Goal: Task Accomplishment & Management: Manage account settings

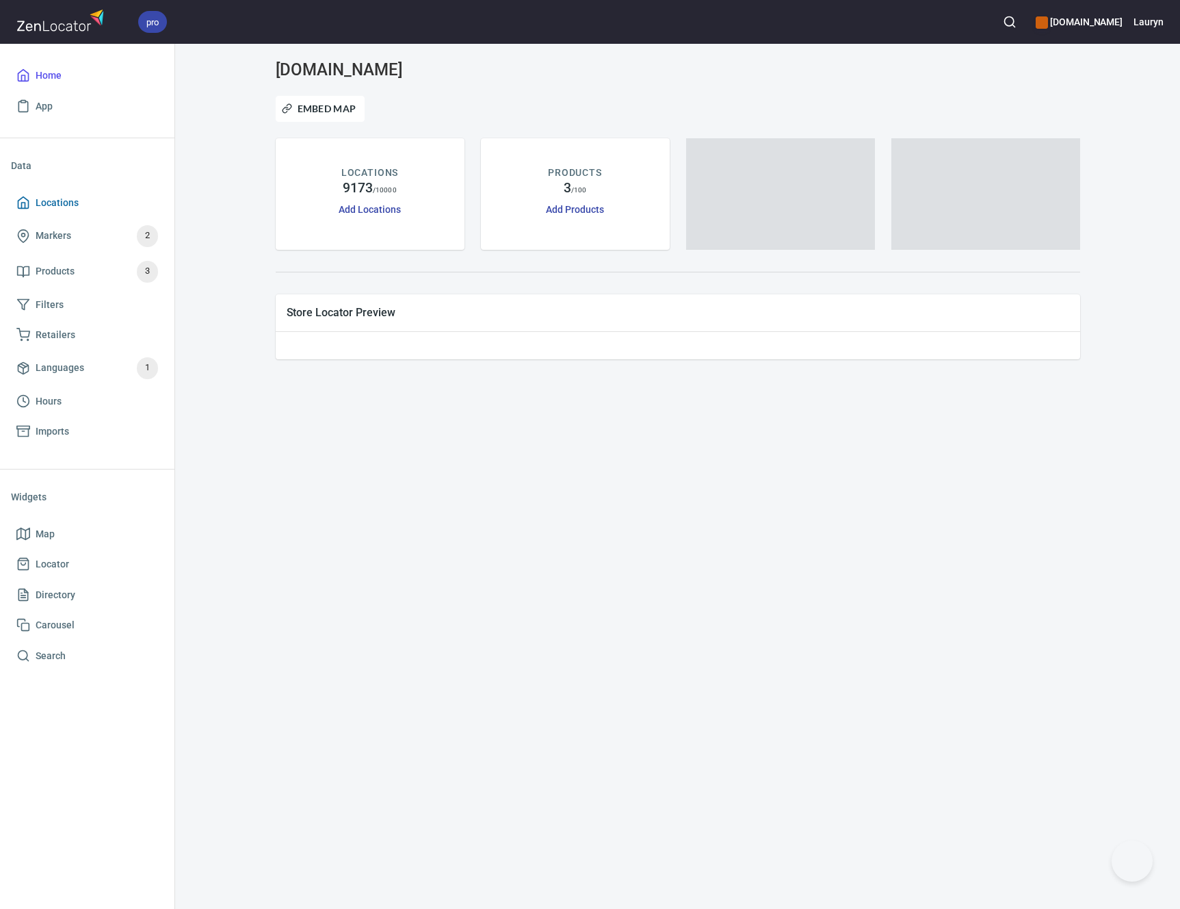
click at [125, 210] on span "Locations" at bounding box center [87, 202] width 142 height 17
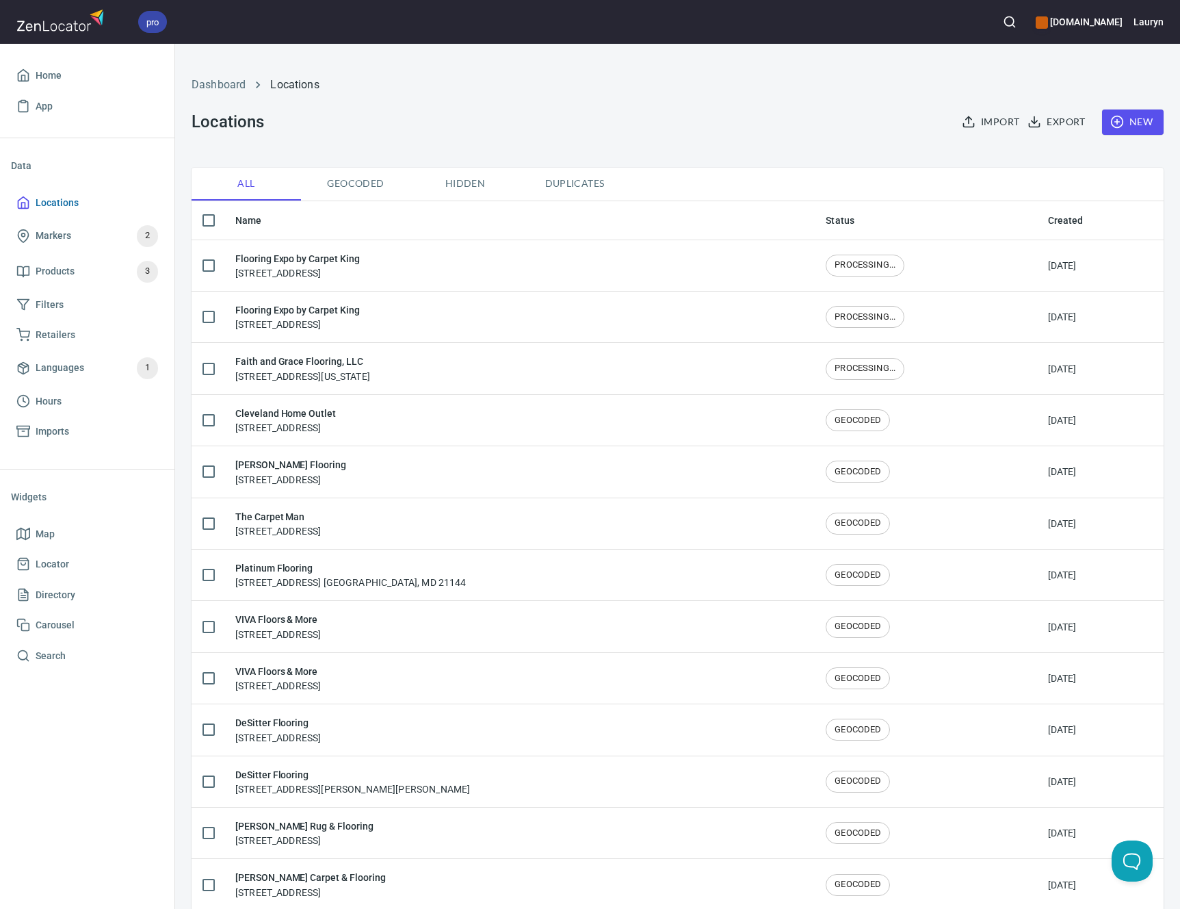
checkbox input "false"
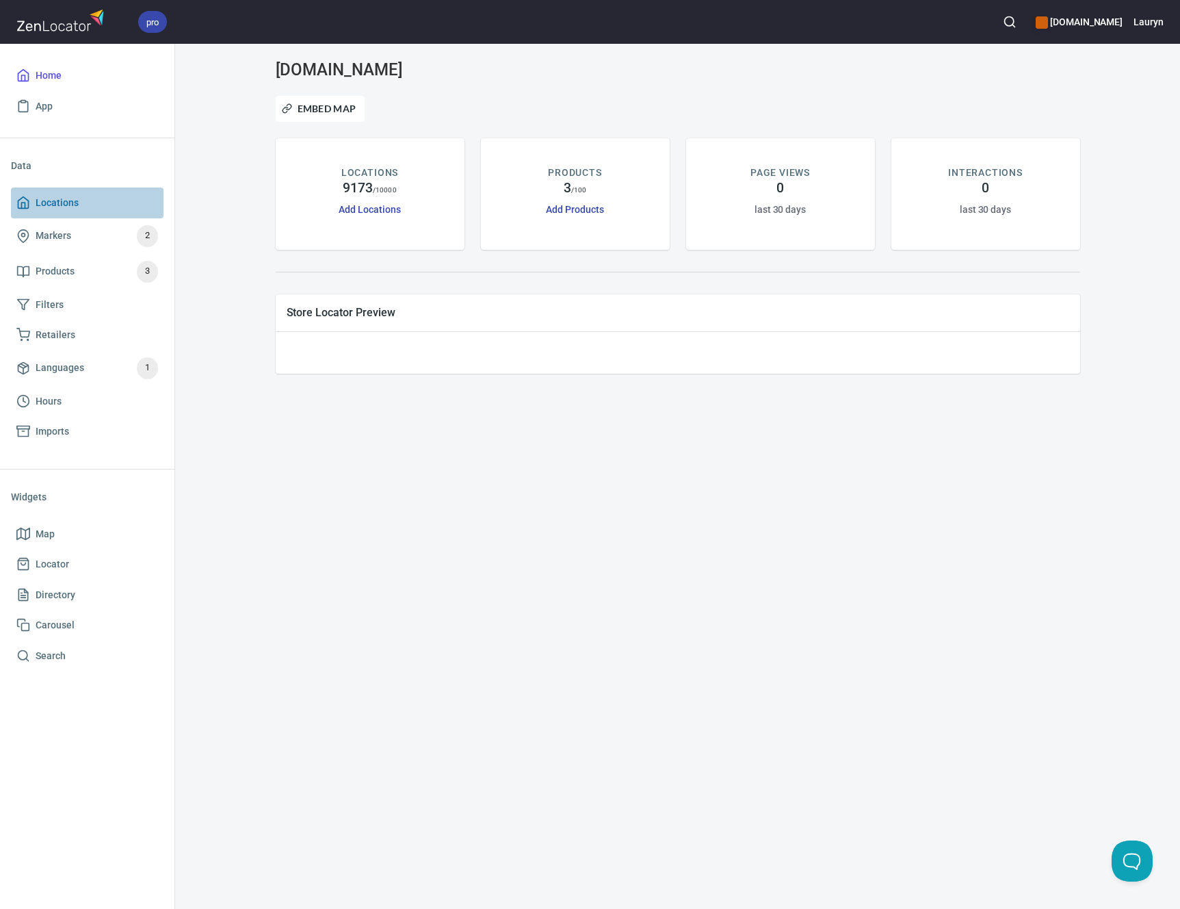
click at [103, 196] on span "Locations" at bounding box center [87, 202] width 142 height 17
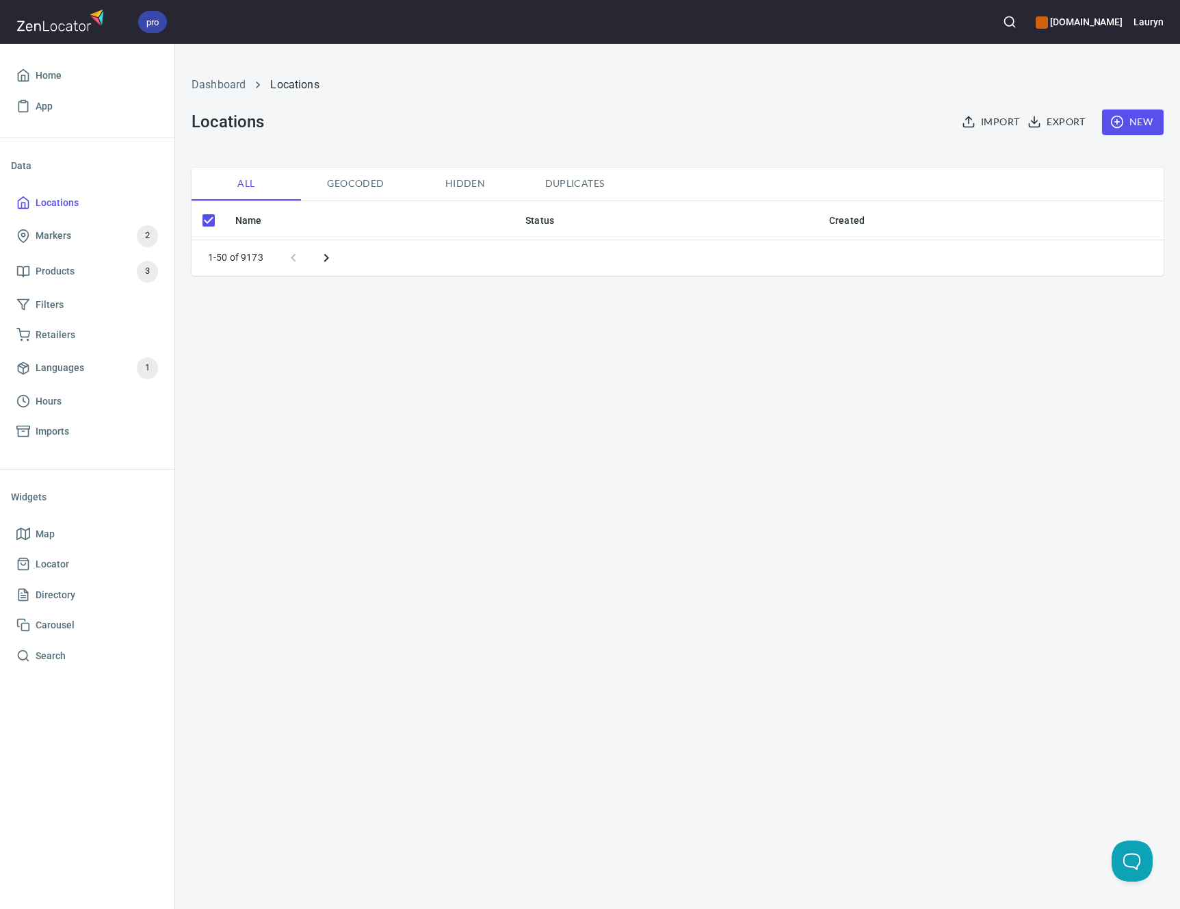
checkbox input "false"
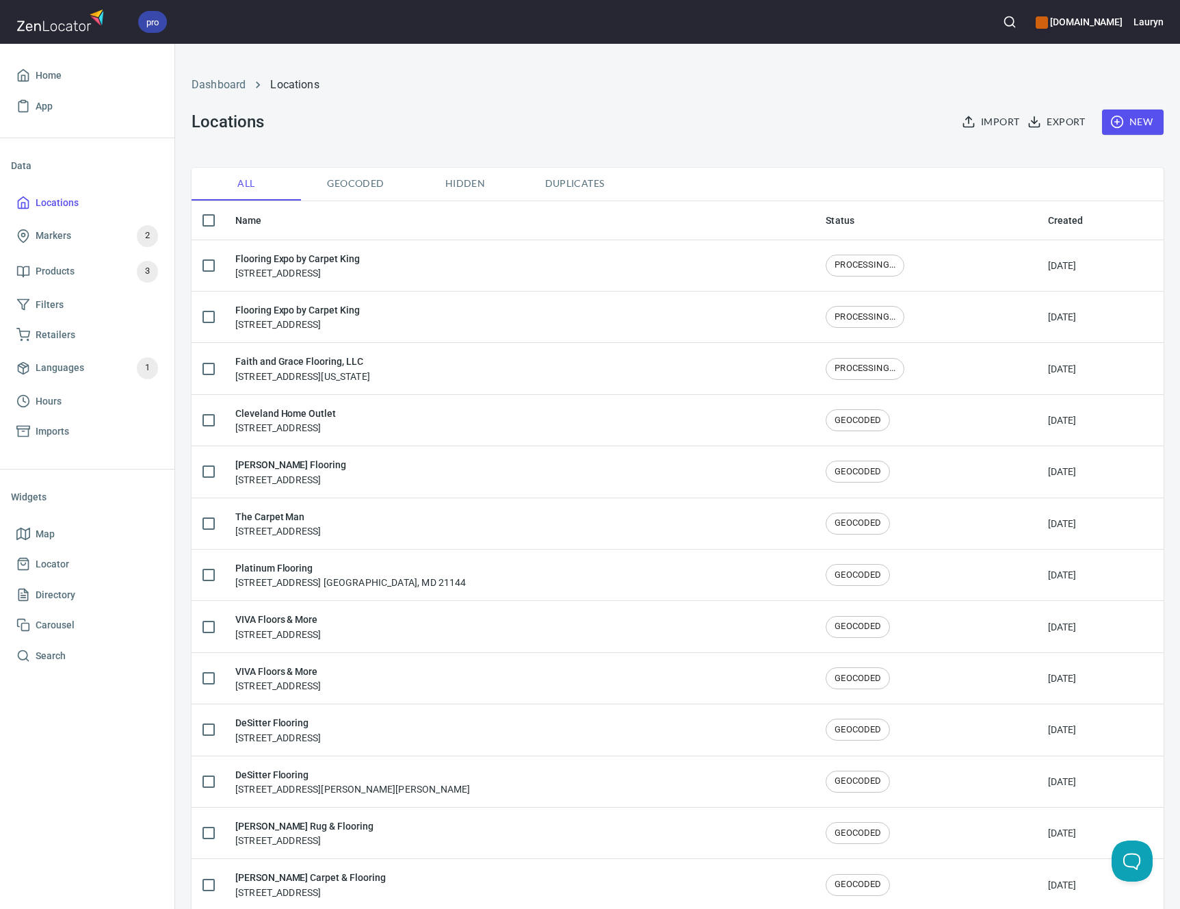
click at [1003, 27] on icon "button" at bounding box center [1010, 22] width 14 height 14
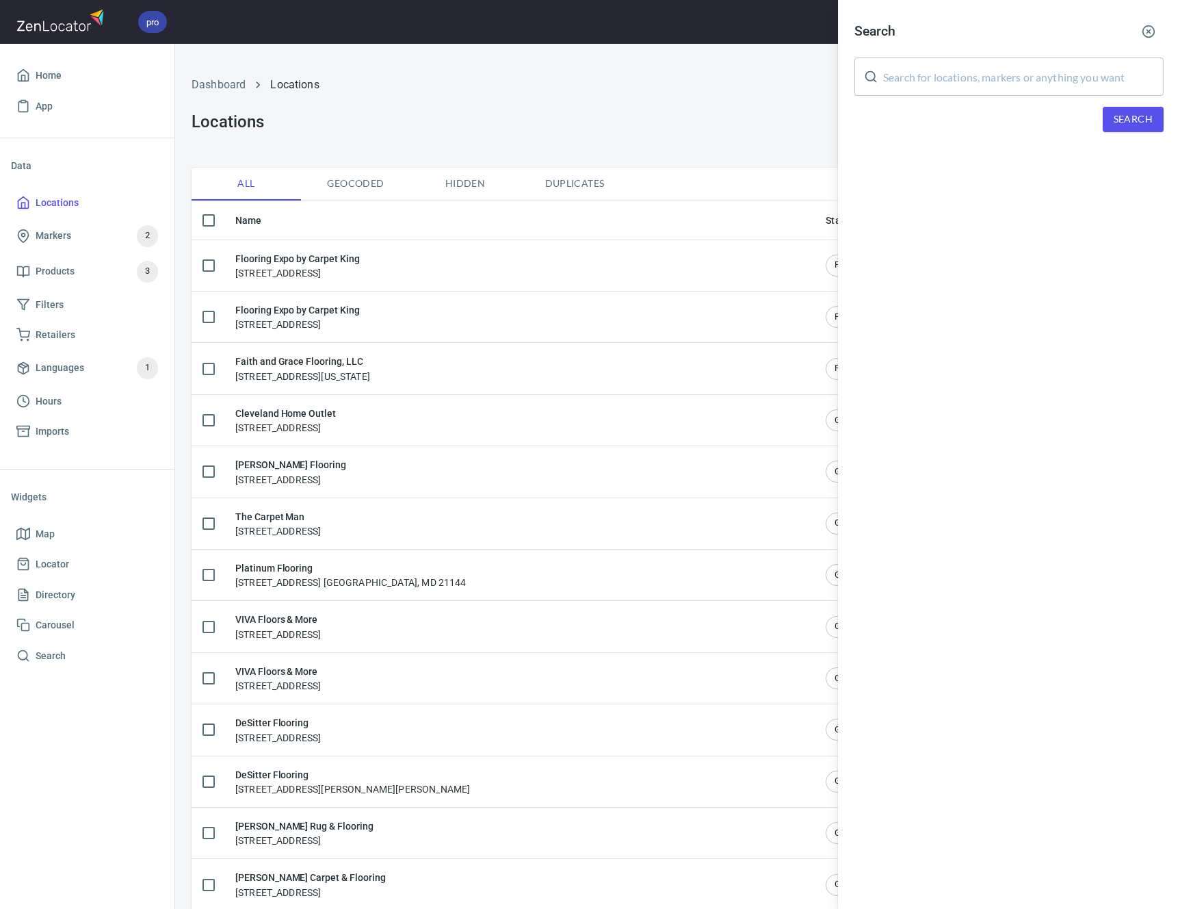
click at [984, 73] on input "text" at bounding box center [1023, 76] width 280 height 38
paste input "49022"
type input "49022"
click at [1147, 125] on span "Search" at bounding box center [1133, 119] width 39 height 17
click at [1151, 36] on circle "button" at bounding box center [1149, 32] width 12 height 12
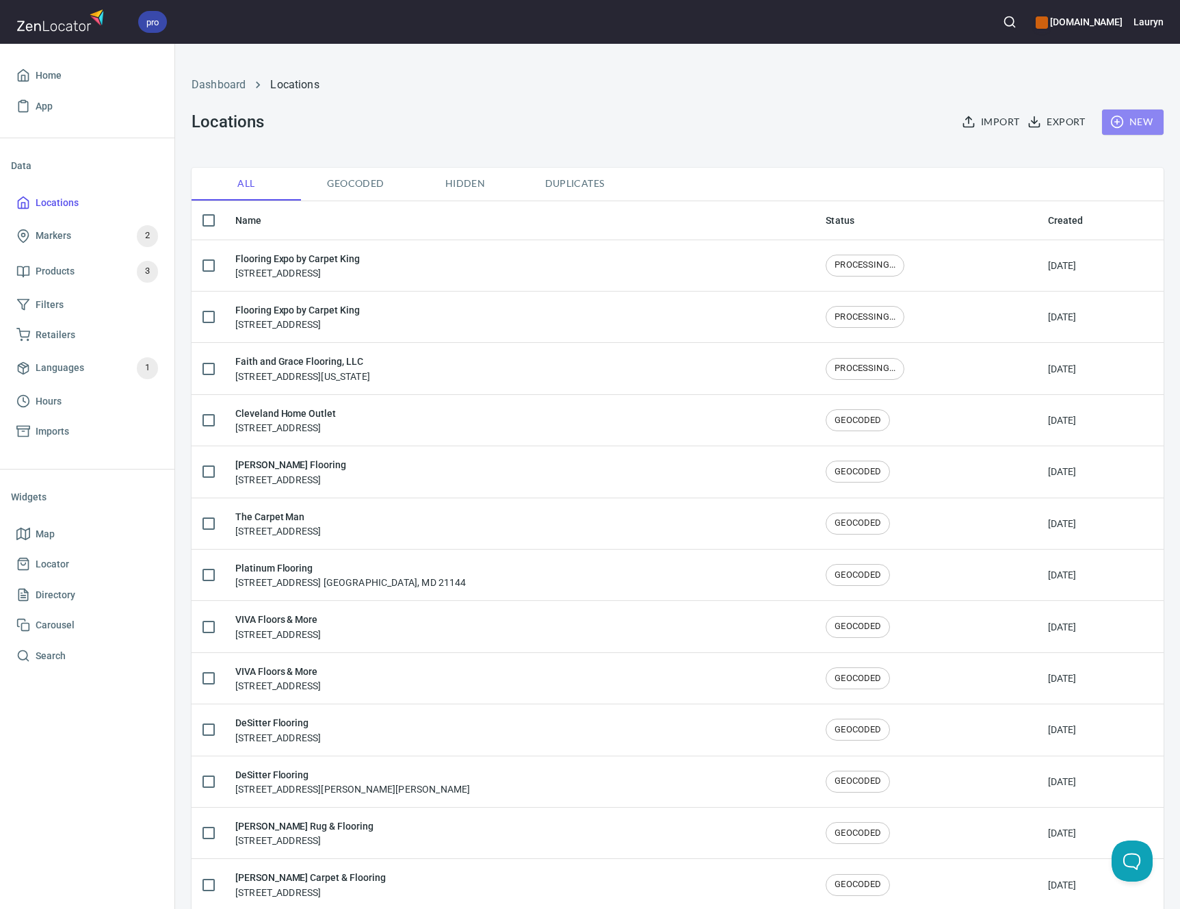
click at [1117, 123] on span "New" at bounding box center [1133, 122] width 40 height 17
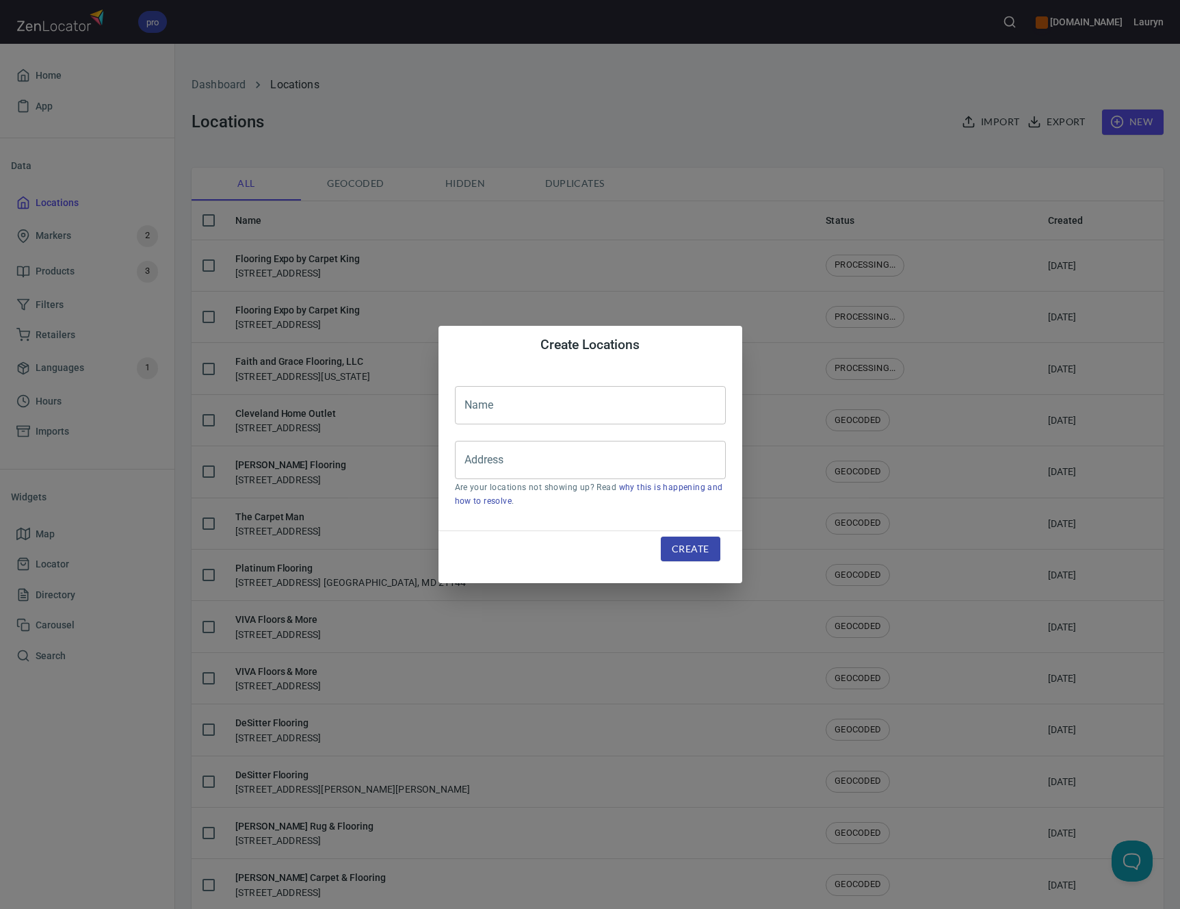
click at [562, 406] on input "text" at bounding box center [590, 405] width 271 height 38
paste input "Fresh Decor"
type input "Fresh Decor"
click at [545, 465] on input "Address" at bounding box center [580, 460] width 238 height 26
paste input "[STREET_ADDRESS]"
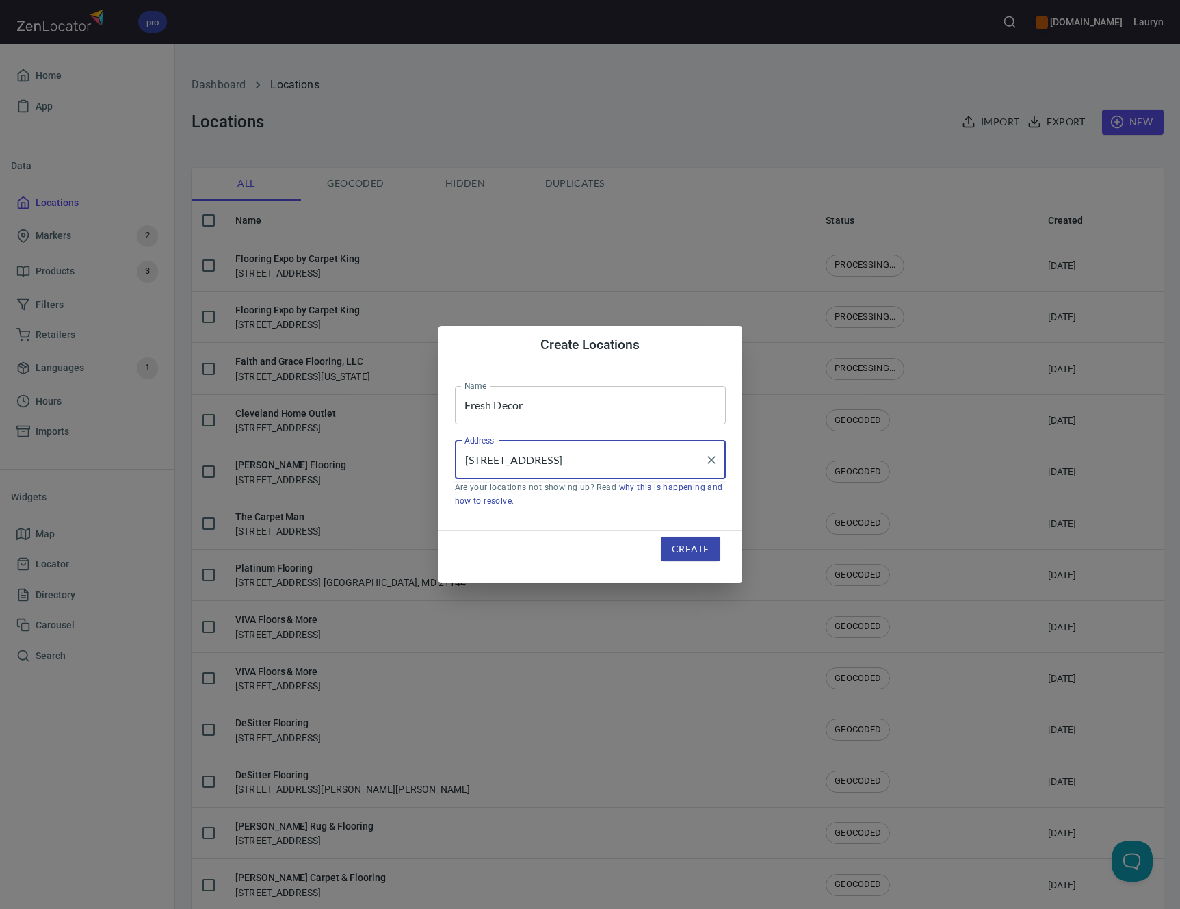
type input "[STREET_ADDRESS]"
click at [679, 547] on span "Create" at bounding box center [690, 548] width 37 height 17
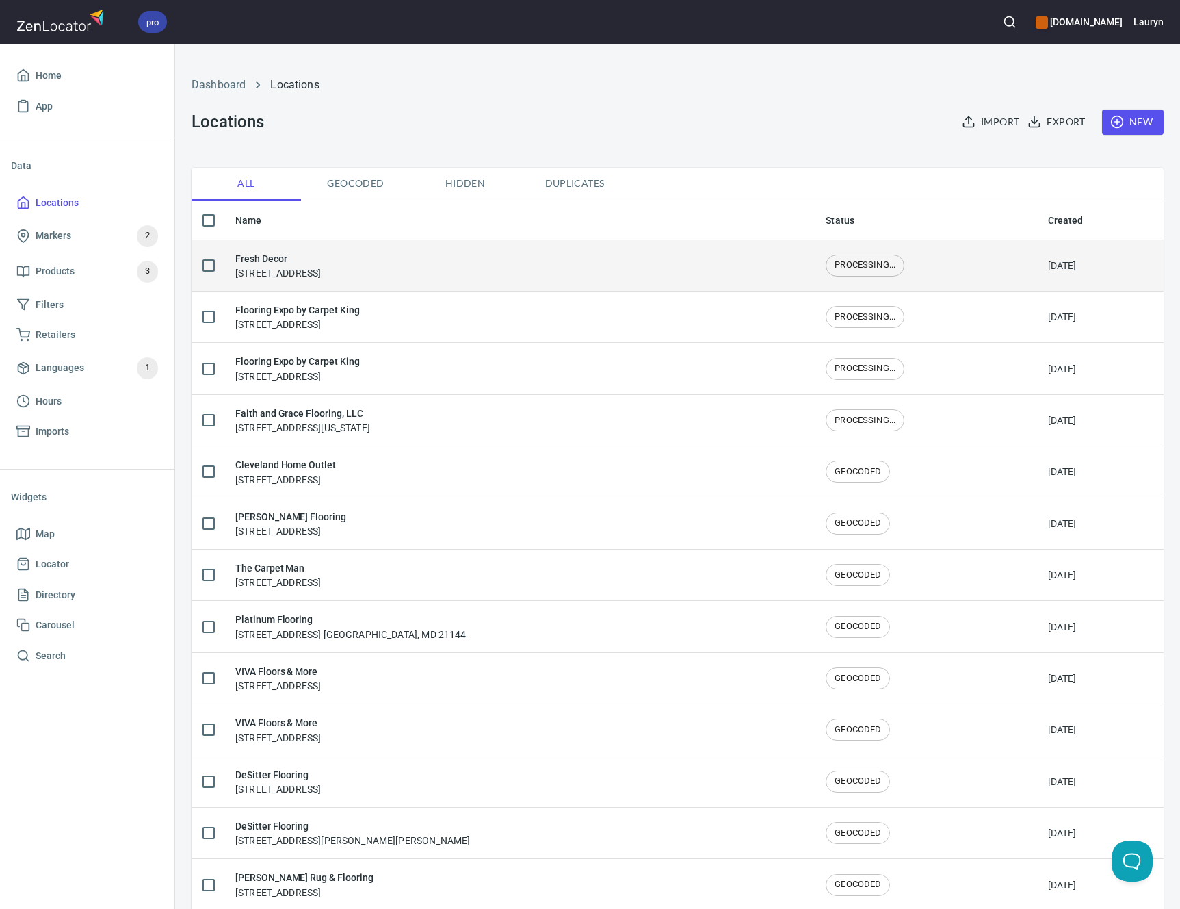
click at [621, 254] on div "Fresh Decor [STREET_ADDRESS]" at bounding box center [519, 265] width 569 height 29
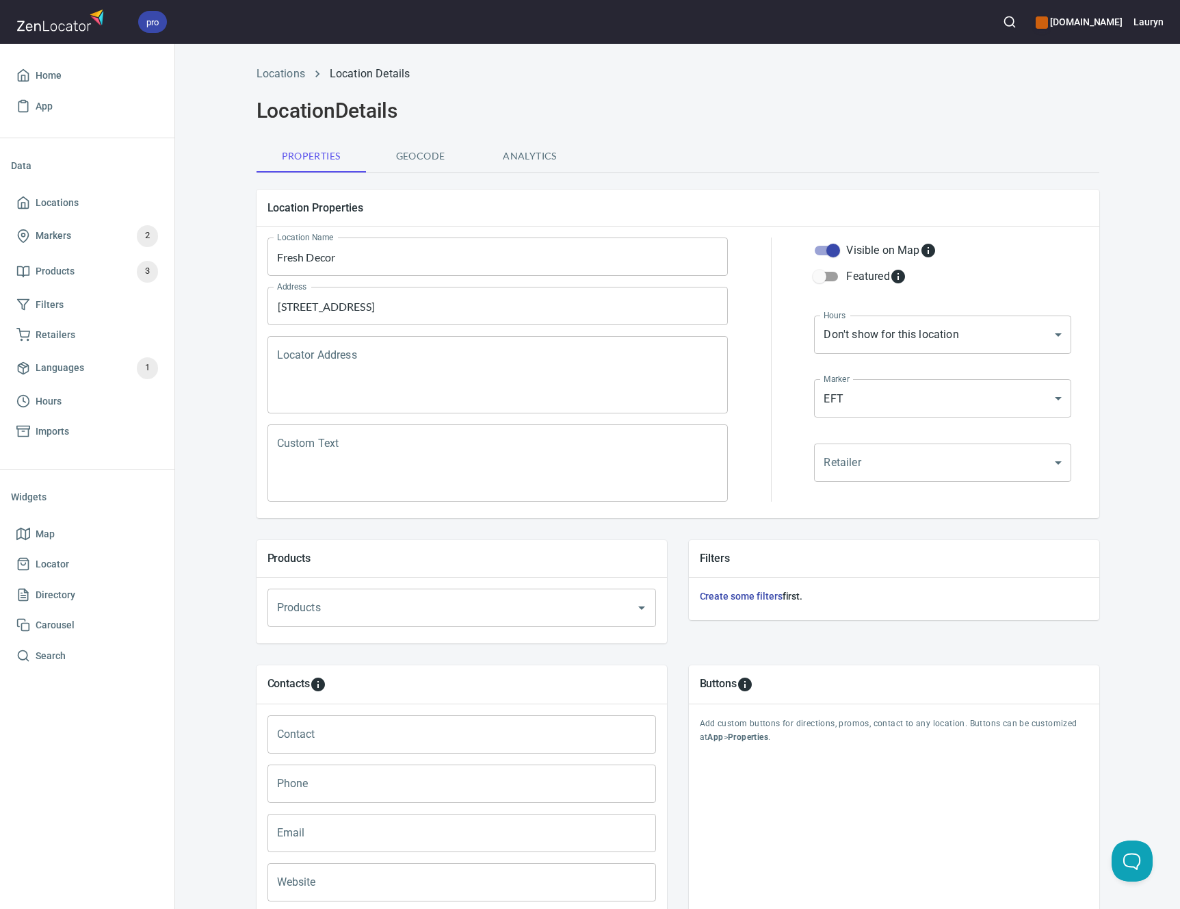
scroll to position [132, 0]
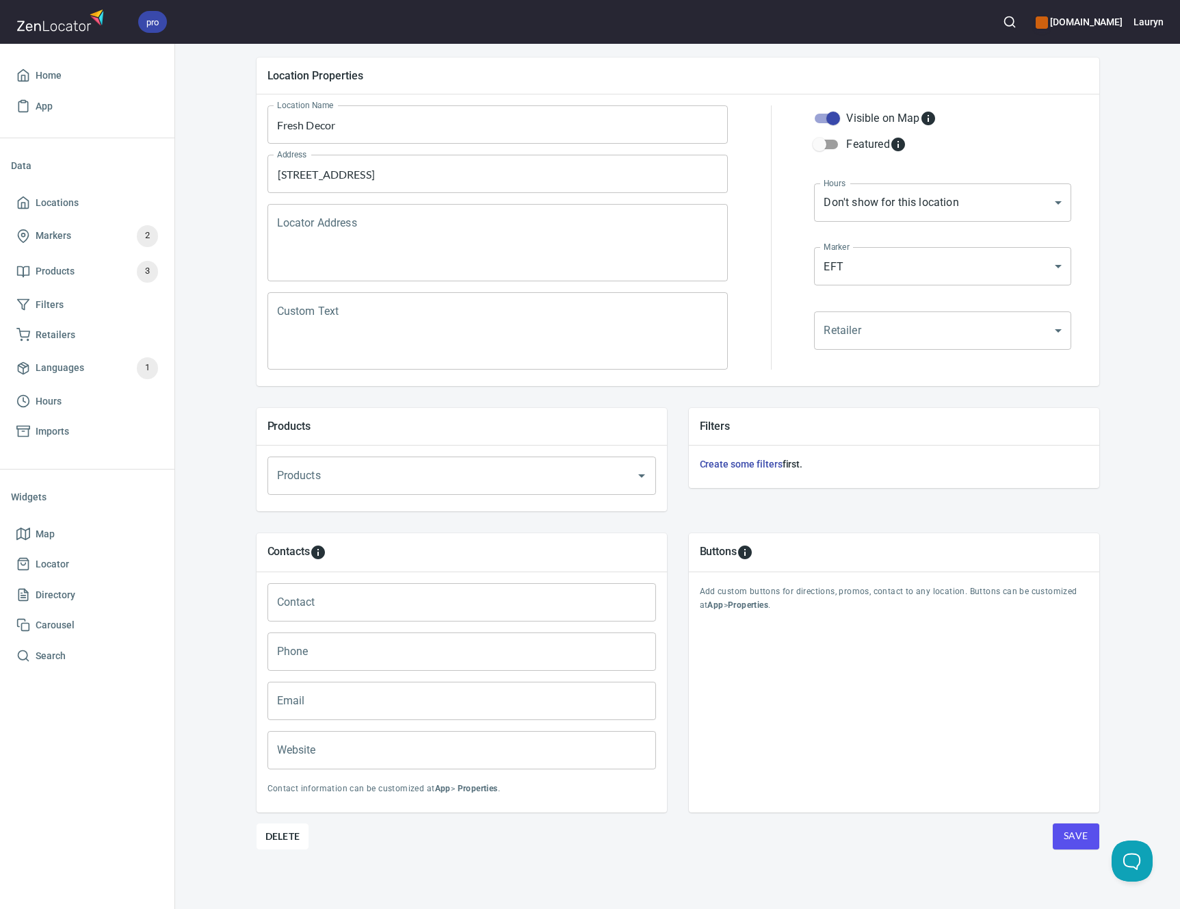
click at [401, 643] on input "Phone" at bounding box center [461, 651] width 389 height 38
paste input "[PHONE_NUMBER]"
type input "[PHONE_NUMBER]"
click at [522, 746] on input "Website" at bounding box center [461, 750] width 389 height 38
paste input "[URL][DOMAIN_NAME]"
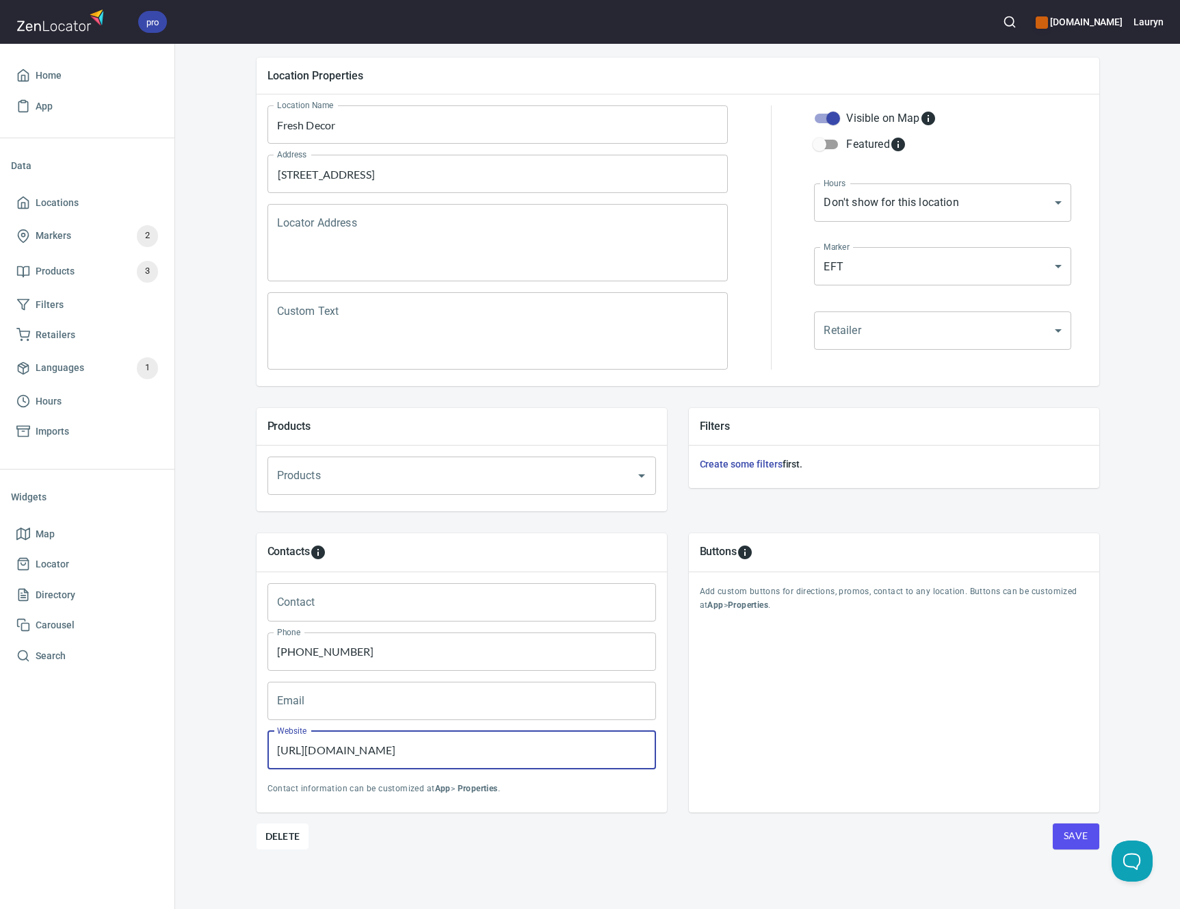
type input "[URL][DOMAIN_NAME]"
click at [725, 786] on div "Buttons Add custom buttons for directions, promos, contact to any location. But…" at bounding box center [894, 672] width 410 height 279
click at [1064, 837] on span "Save" at bounding box center [1076, 835] width 25 height 17
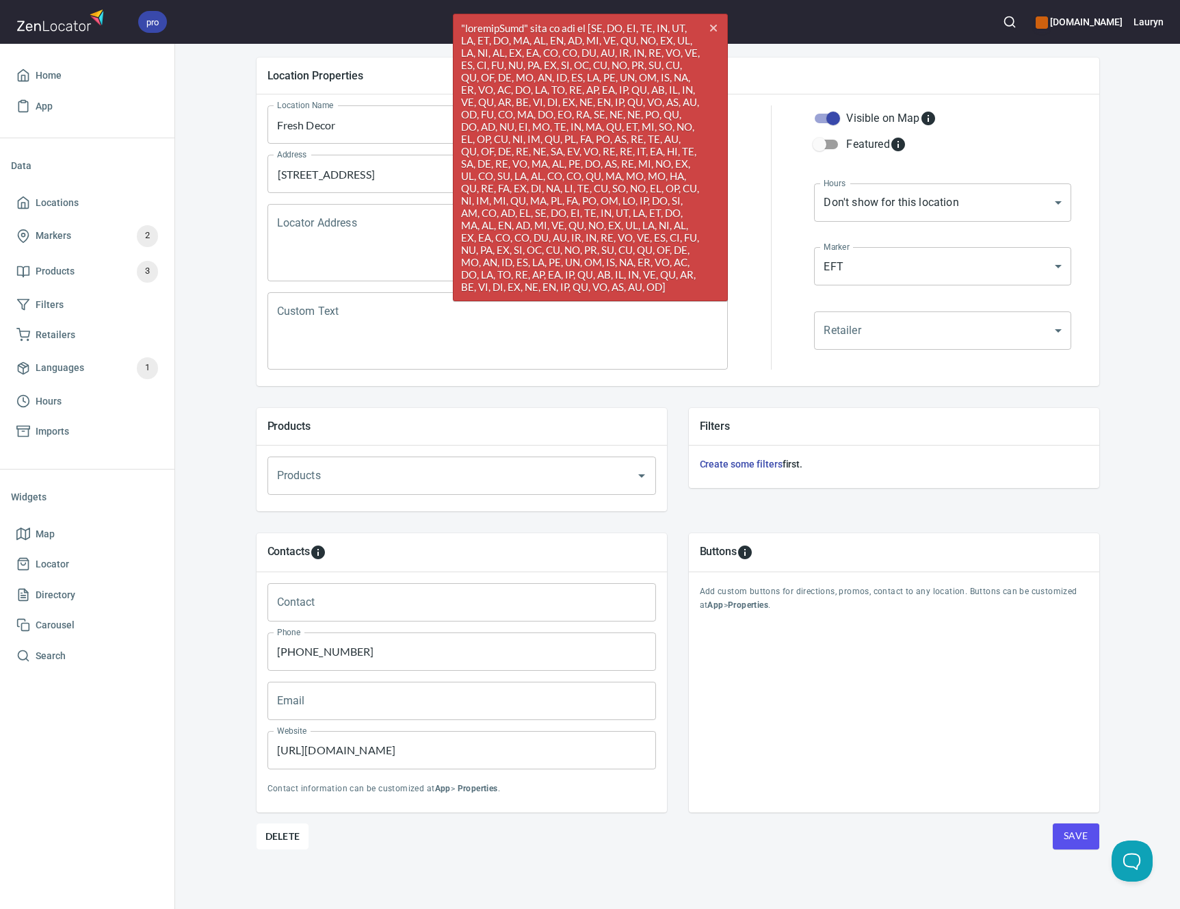
click at [374, 175] on input "[STREET_ADDRESS]" at bounding box center [488, 174] width 428 height 26
click at [711, 24] on icon "cross" at bounding box center [713, 28] width 11 height 11
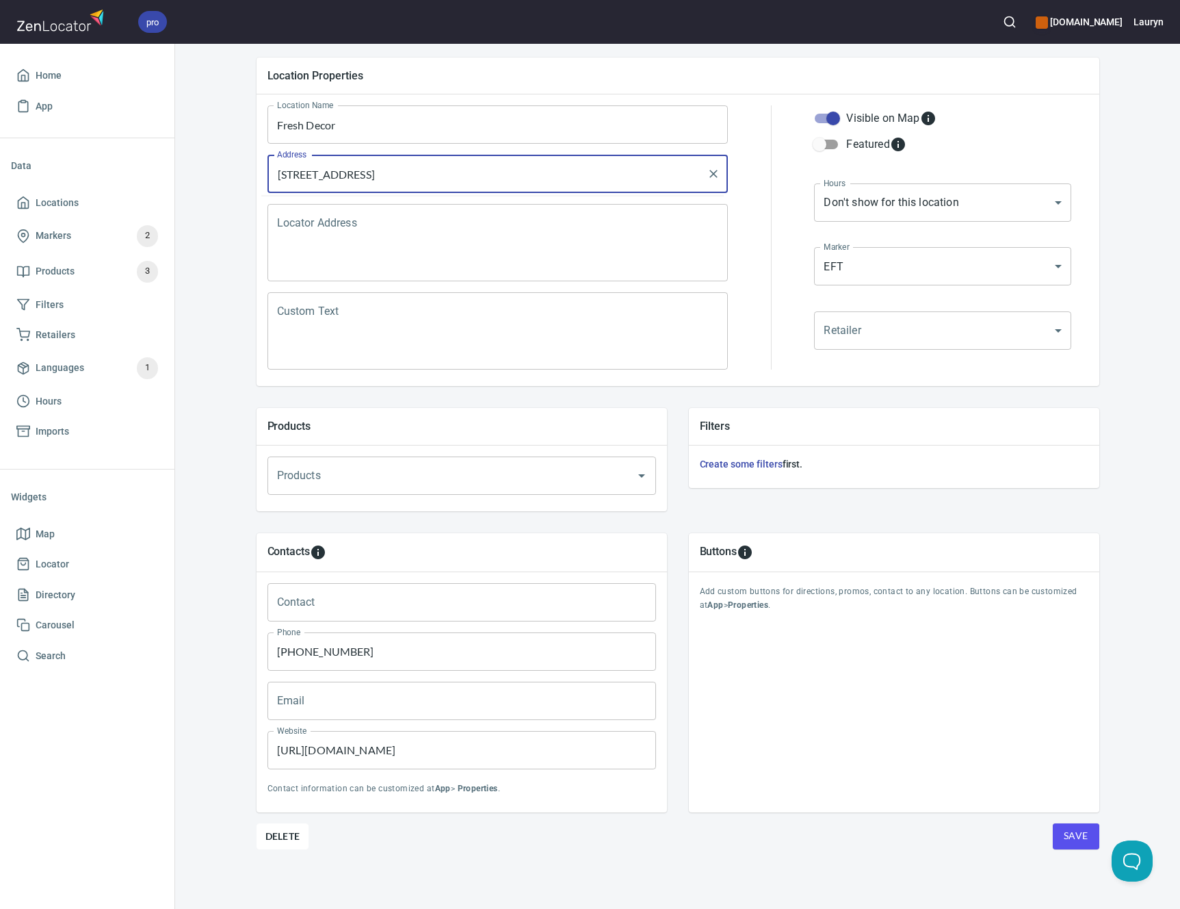
drag, startPoint x: 473, startPoint y: 174, endPoint x: 156, endPoint y: 175, distance: 316.8
click at [156, 175] on div "pro [DOMAIN_NAME] Lauryn Home App Data Locations Markers 2 Products 3 Filters R…" at bounding box center [590, 454] width 1180 height 909
click at [755, 143] on div at bounding box center [771, 237] width 70 height 280
click at [515, 179] on input "[STREET_ADDRESS]" at bounding box center [488, 174] width 428 height 26
click at [1080, 844] on button "Save" at bounding box center [1076, 836] width 47 height 26
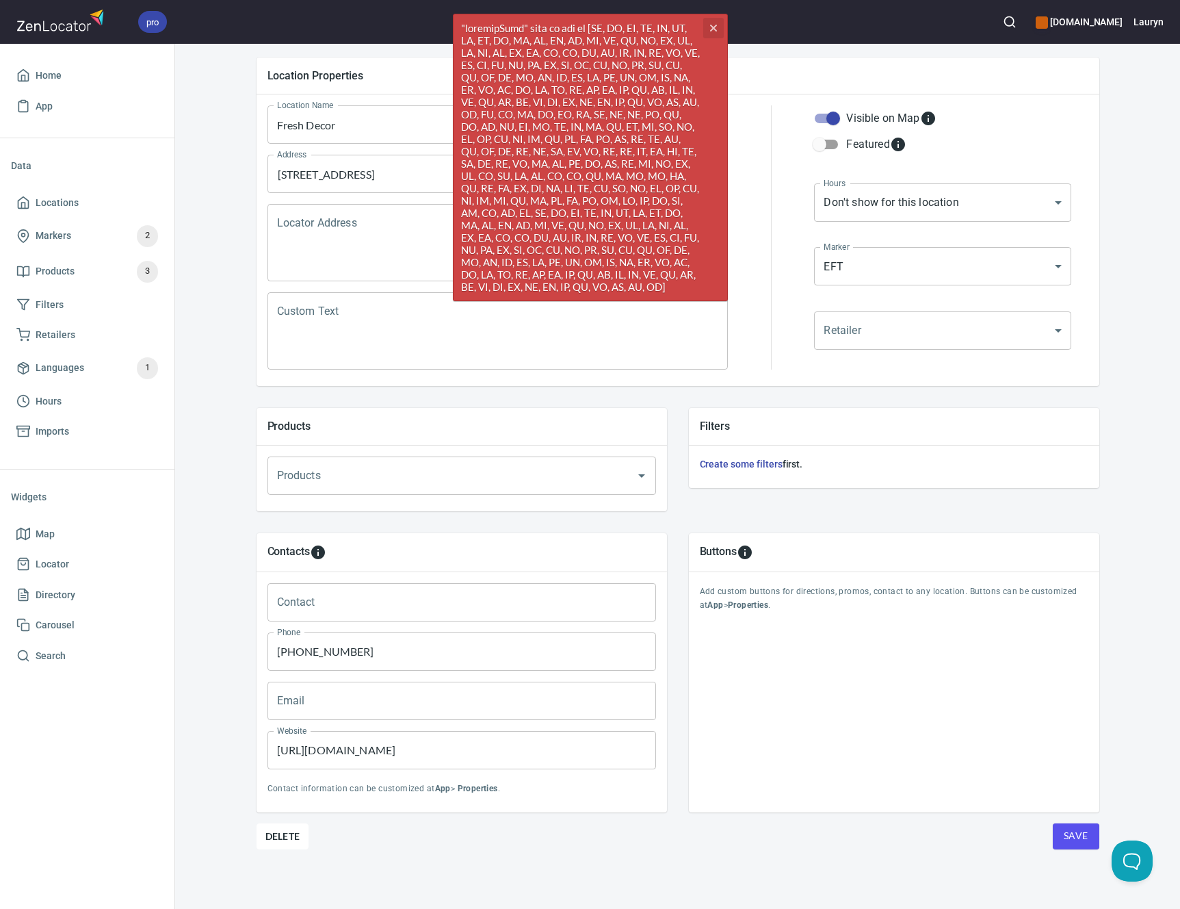
click at [713, 27] on icon "button" at bounding box center [712, 28] width 7 height 7
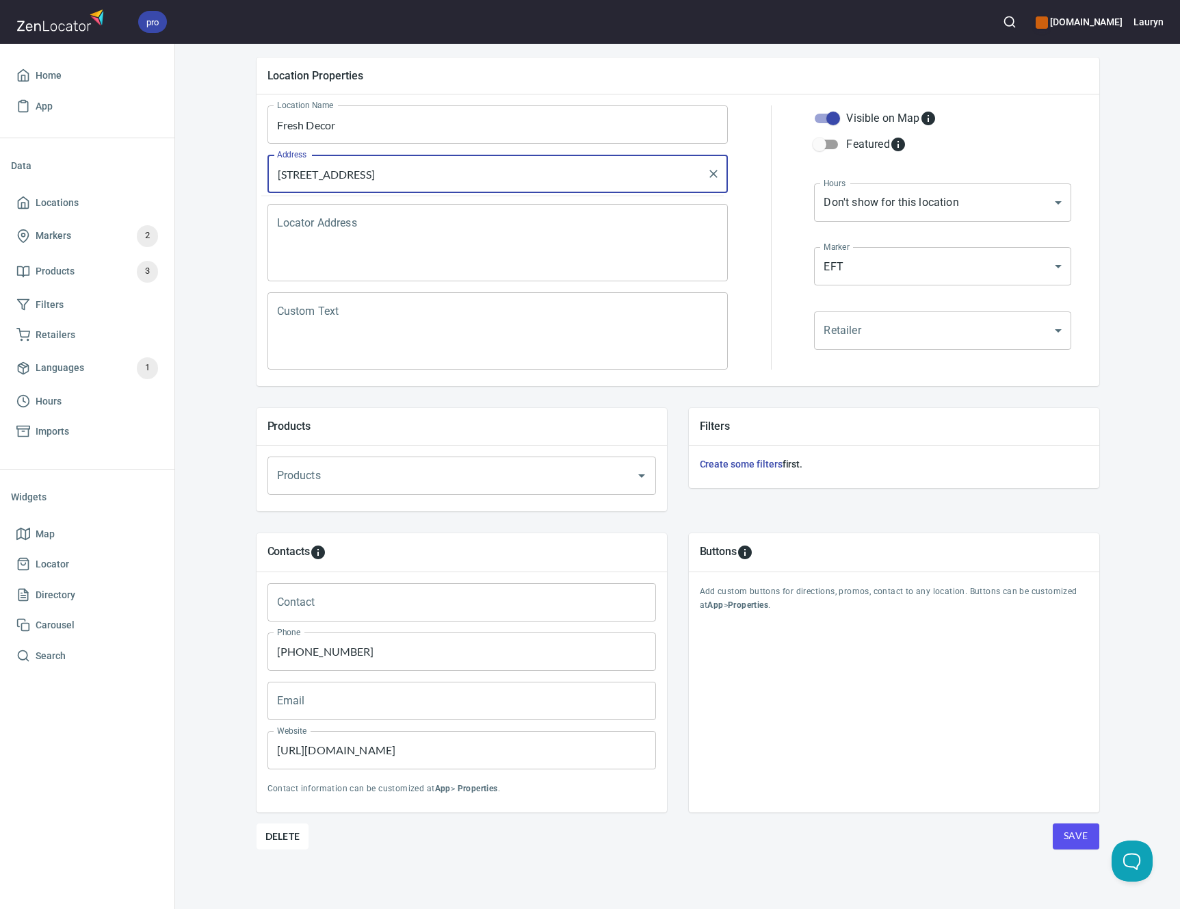
click at [420, 179] on input "[STREET_ADDRESS]" at bounding box center [488, 174] width 428 height 26
click at [1065, 828] on span "Save" at bounding box center [1076, 835] width 25 height 17
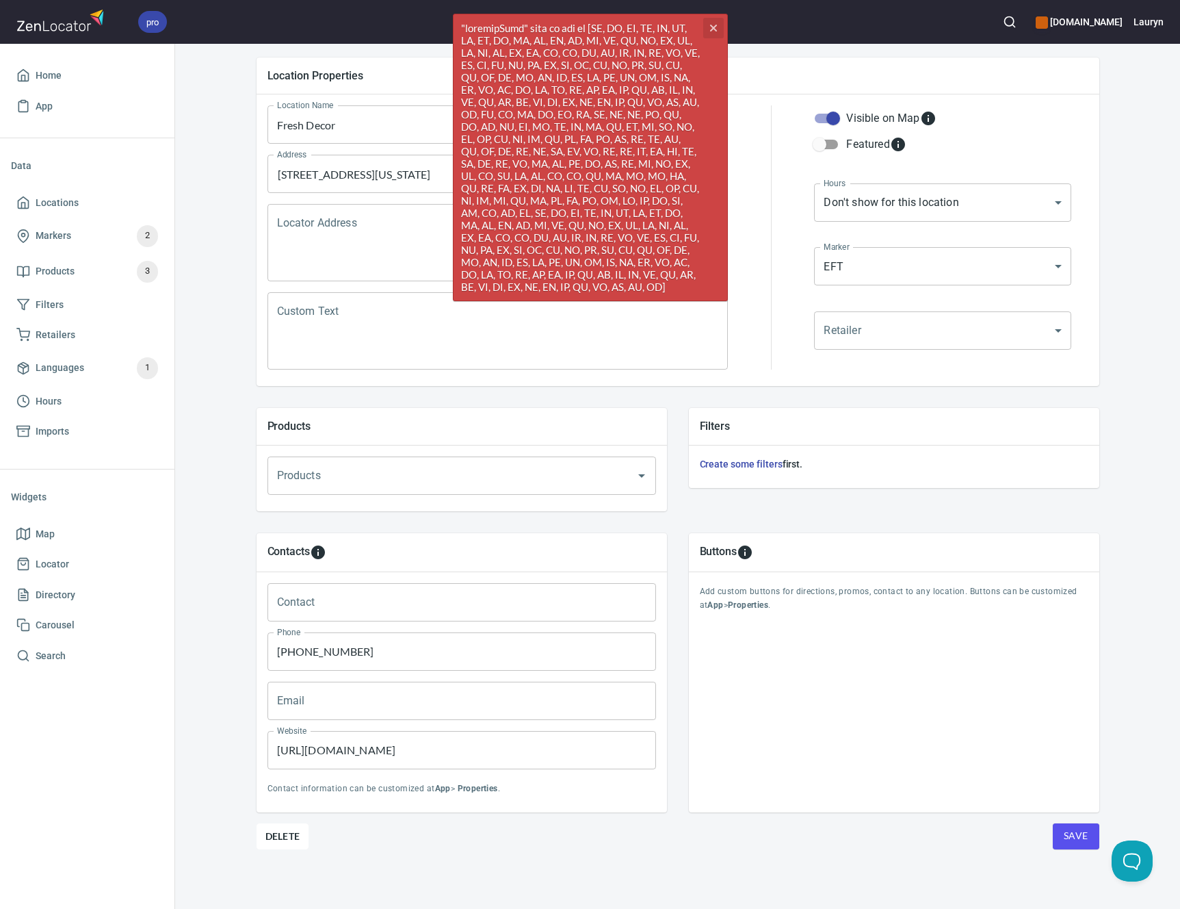
click at [711, 30] on icon "button" at bounding box center [712, 28] width 7 height 7
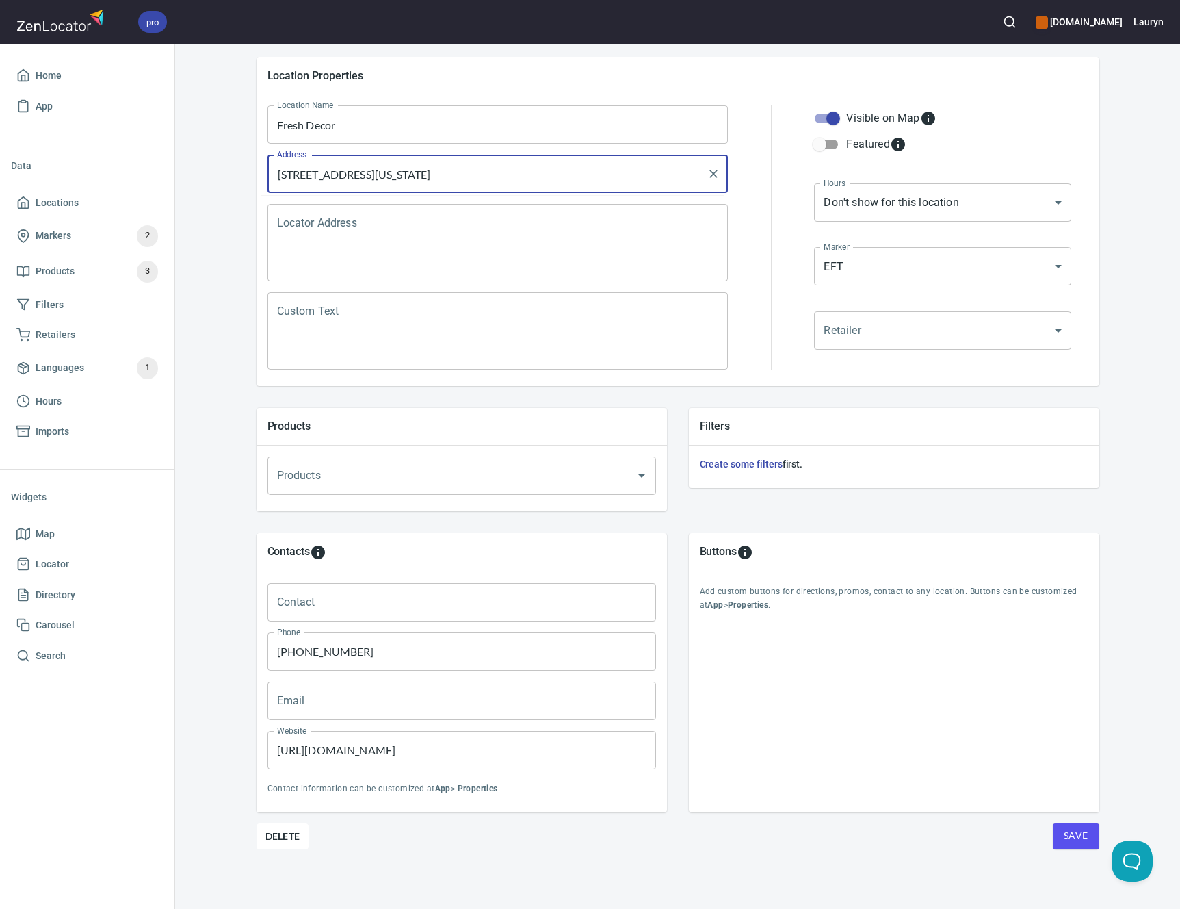
drag, startPoint x: 534, startPoint y: 178, endPoint x: 141, endPoint y: 174, distance: 392.7
click at [141, 174] on div "pro [DOMAIN_NAME] Lauryn Home App Data Locations Markers 2 Products 3 Filters R…" at bounding box center [590, 454] width 1180 height 909
paste input "I"
type input "[STREET_ADDRESS]"
click at [1058, 837] on button "Save" at bounding box center [1076, 836] width 47 height 26
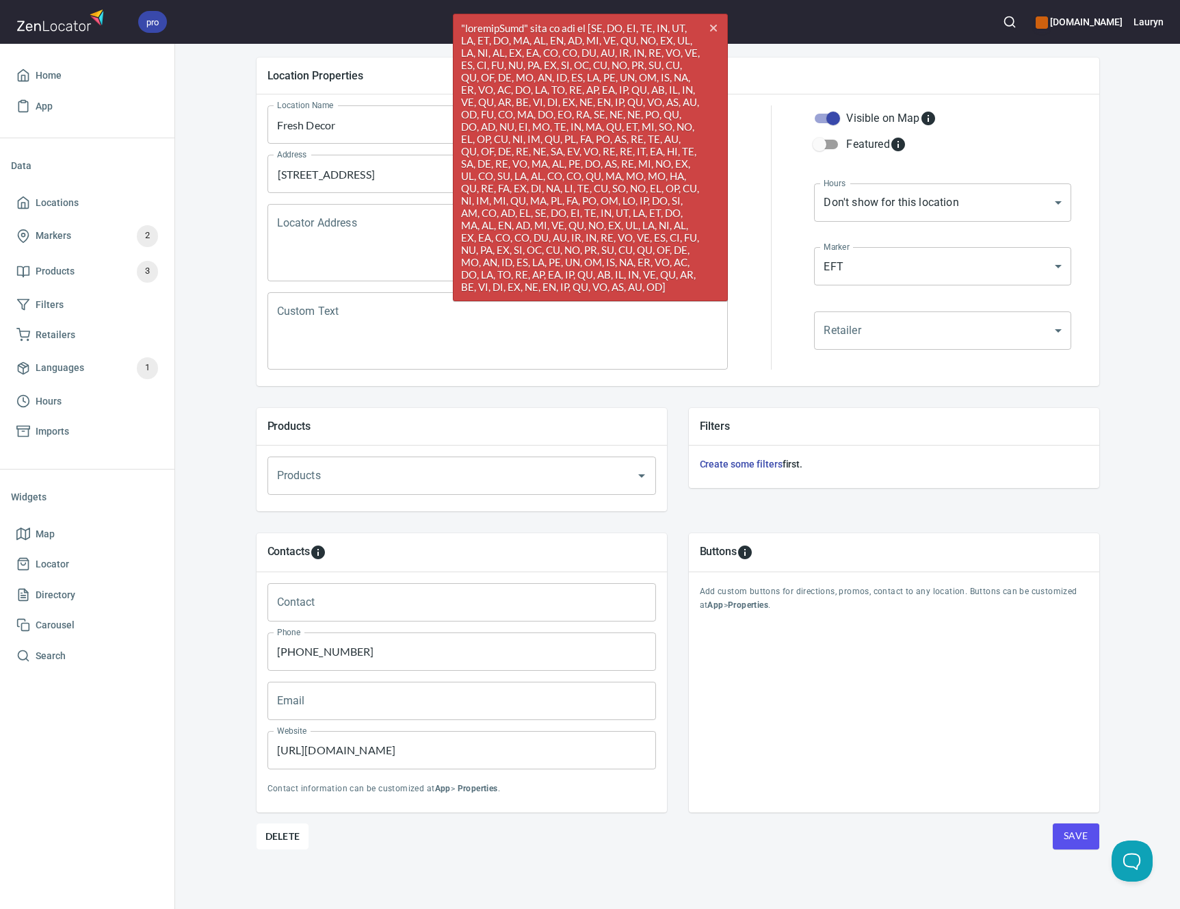
click at [771, 292] on hr at bounding box center [771, 237] width 1 height 264
click at [76, 204] on span "Locations" at bounding box center [57, 202] width 43 height 17
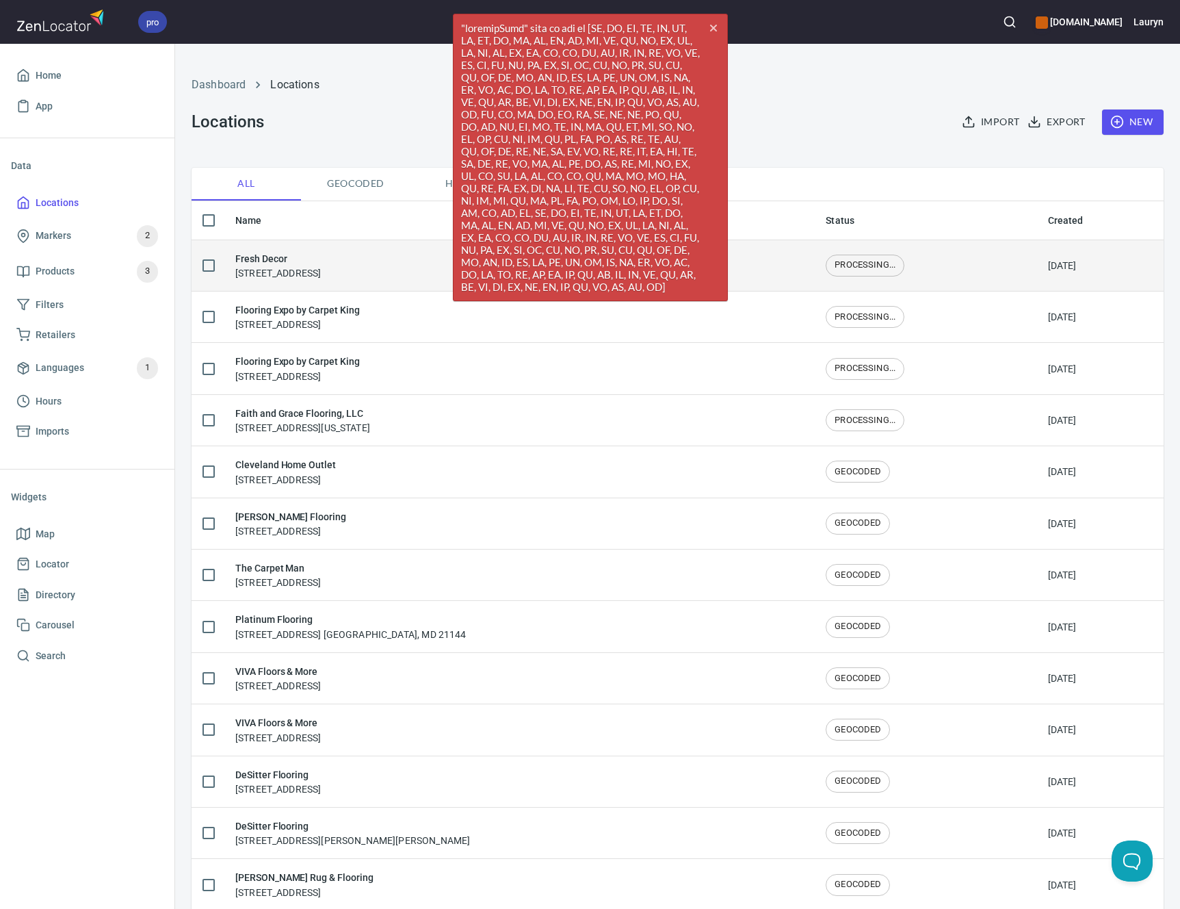
click at [321, 263] on h6 "Fresh Decor" at bounding box center [278, 258] width 86 height 15
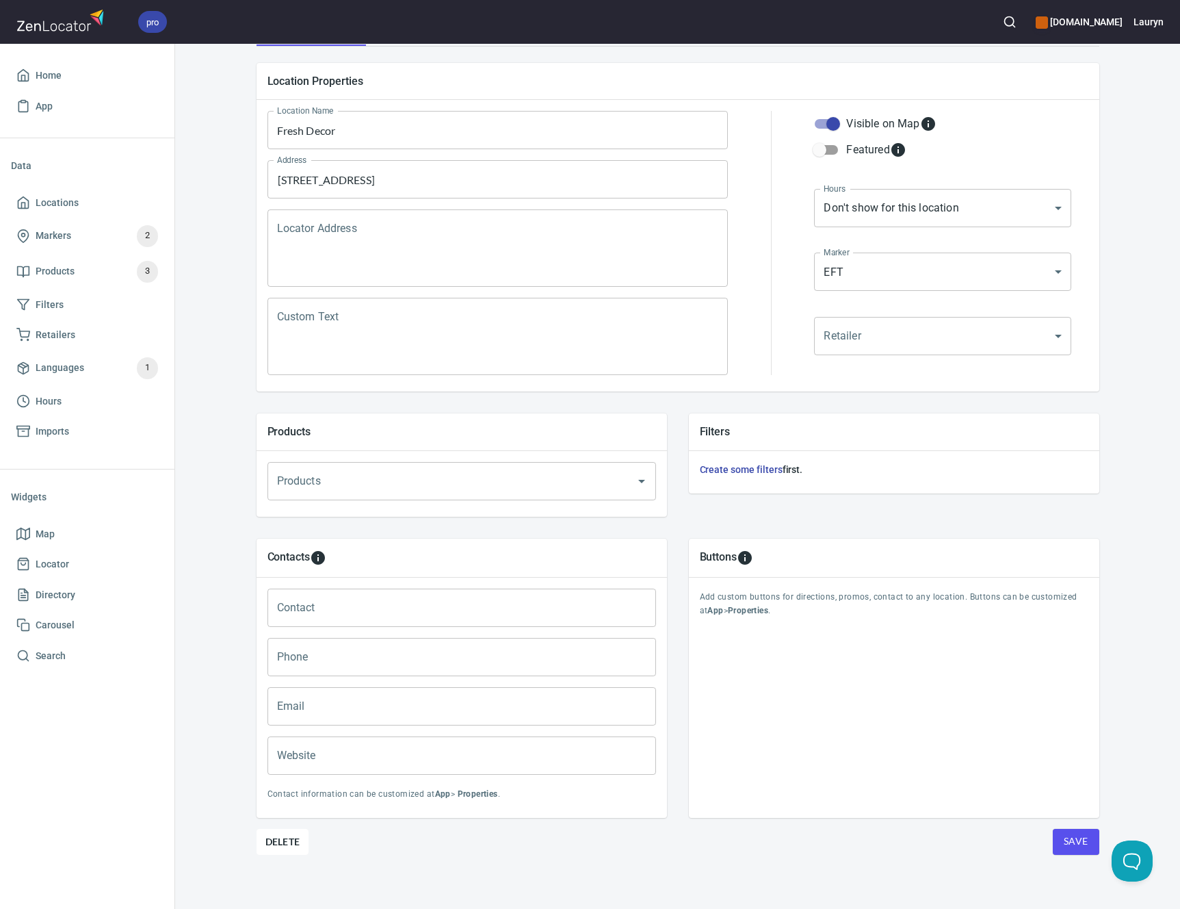
scroll to position [132, 0]
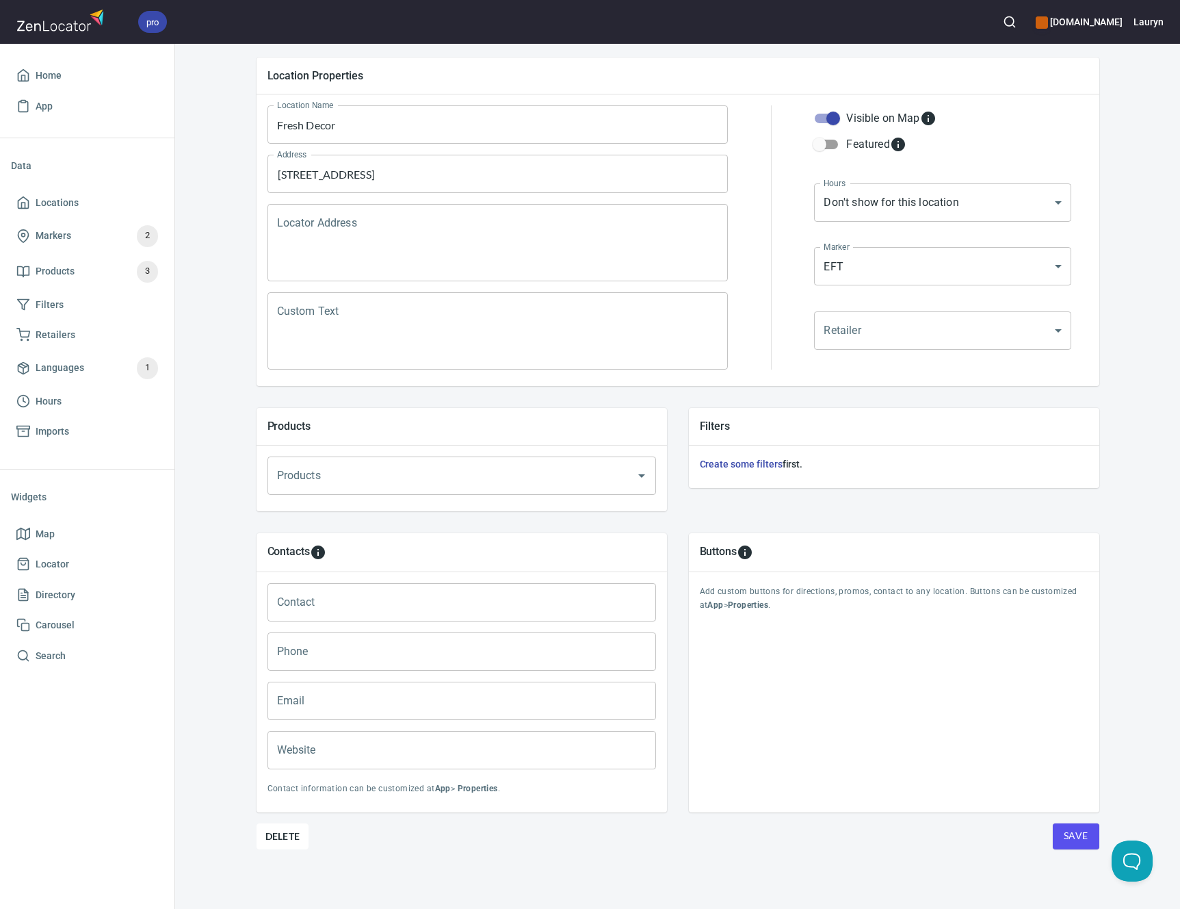
click at [1064, 833] on span "Save" at bounding box center [1076, 835] width 25 height 17
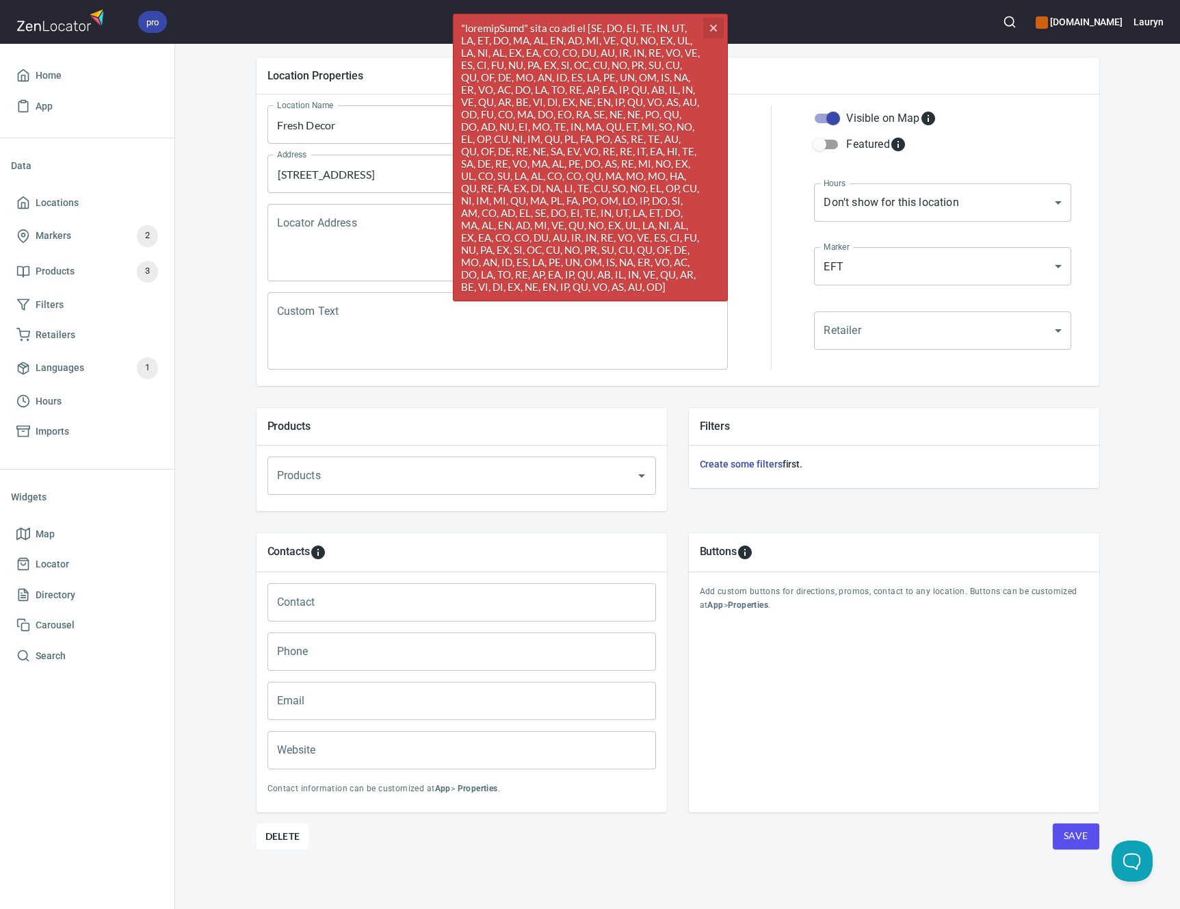
click at [714, 27] on icon "button" at bounding box center [712, 28] width 7 height 7
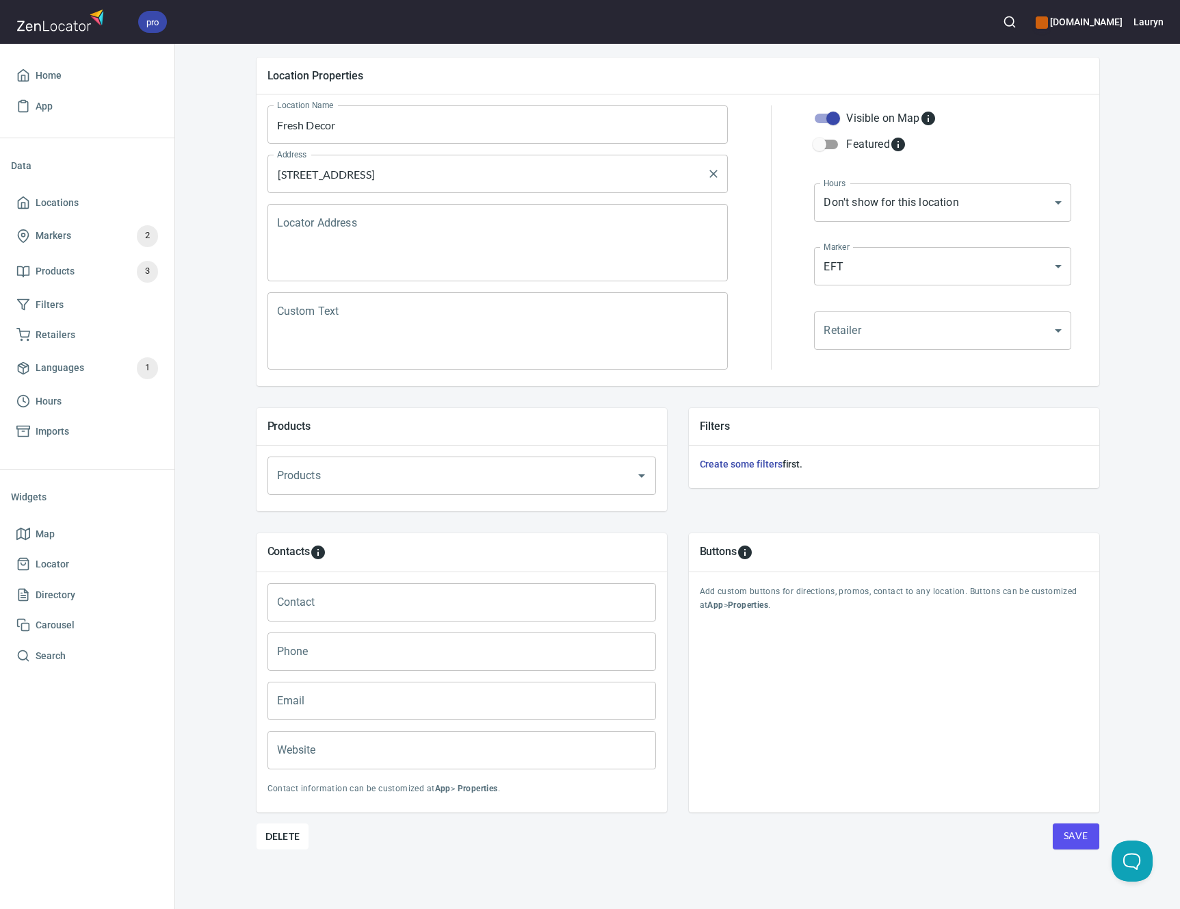
click at [436, 159] on div "[STREET_ADDRESS] Address" at bounding box center [497, 174] width 461 height 38
drag, startPoint x: 526, startPoint y: 172, endPoint x: 119, endPoint y: 196, distance: 407.8
click at [119, 196] on div "pro [DOMAIN_NAME] Lauryn Home App Data Locations Markers 2 Products 3 Filters R…" at bounding box center [590, 454] width 1180 height 909
drag, startPoint x: 476, startPoint y: 154, endPoint x: 216, endPoint y: 155, distance: 260.0
click at [213, 153] on div "Locations Location Details Location Details Properties Geocode Analytics Locati…" at bounding box center [677, 417] width 1005 height 984
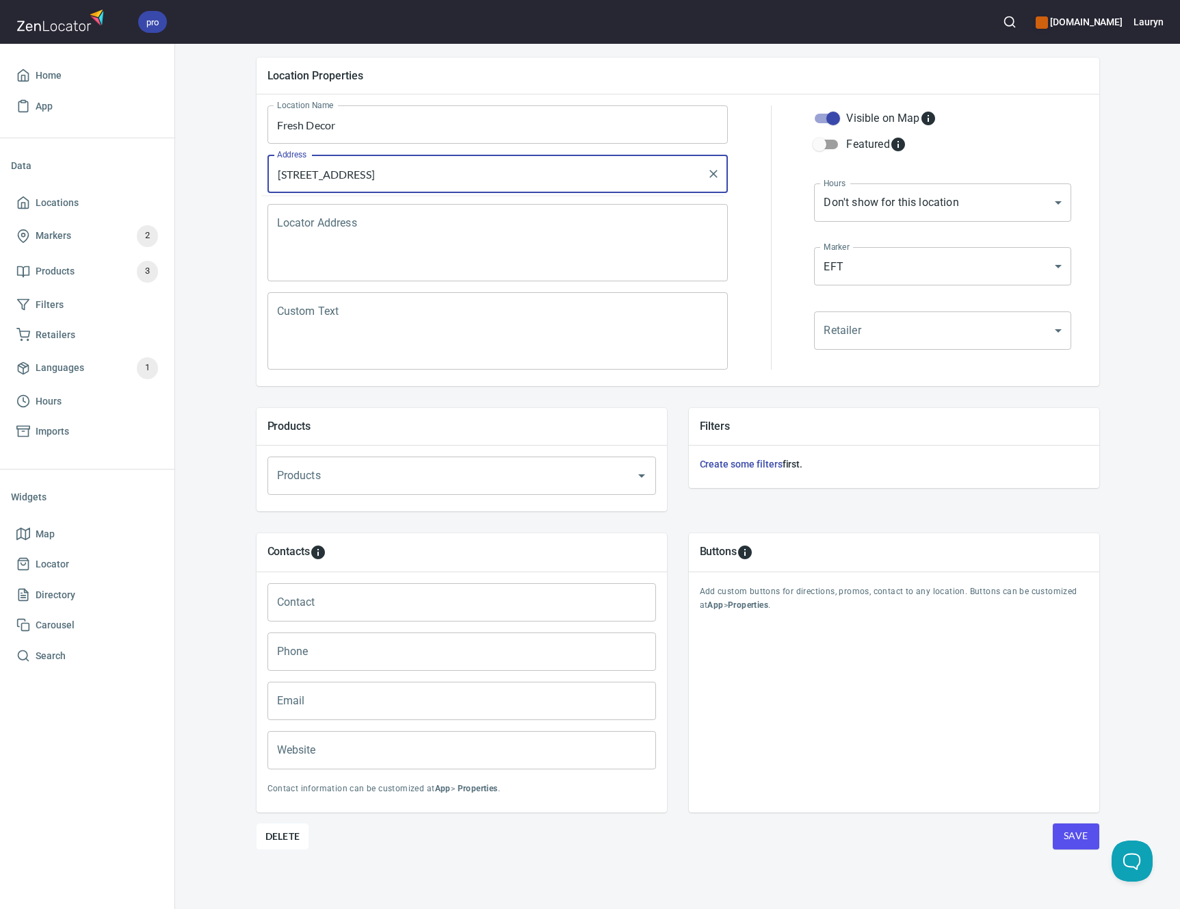
click at [322, 179] on input "[STREET_ADDRESS]" at bounding box center [488, 174] width 428 height 26
click at [1071, 838] on span "Save" at bounding box center [1076, 835] width 25 height 17
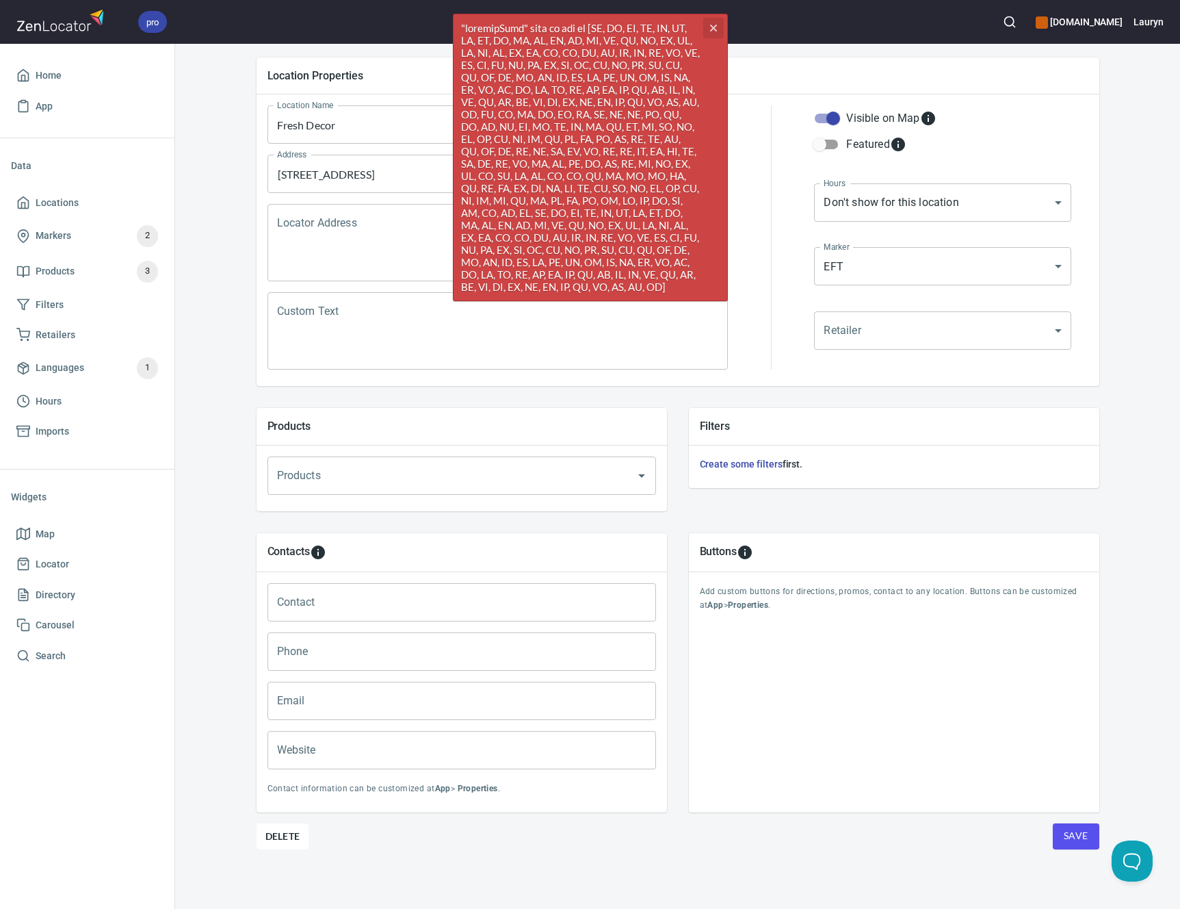
click at [712, 32] on icon "cross" at bounding box center [713, 28] width 11 height 11
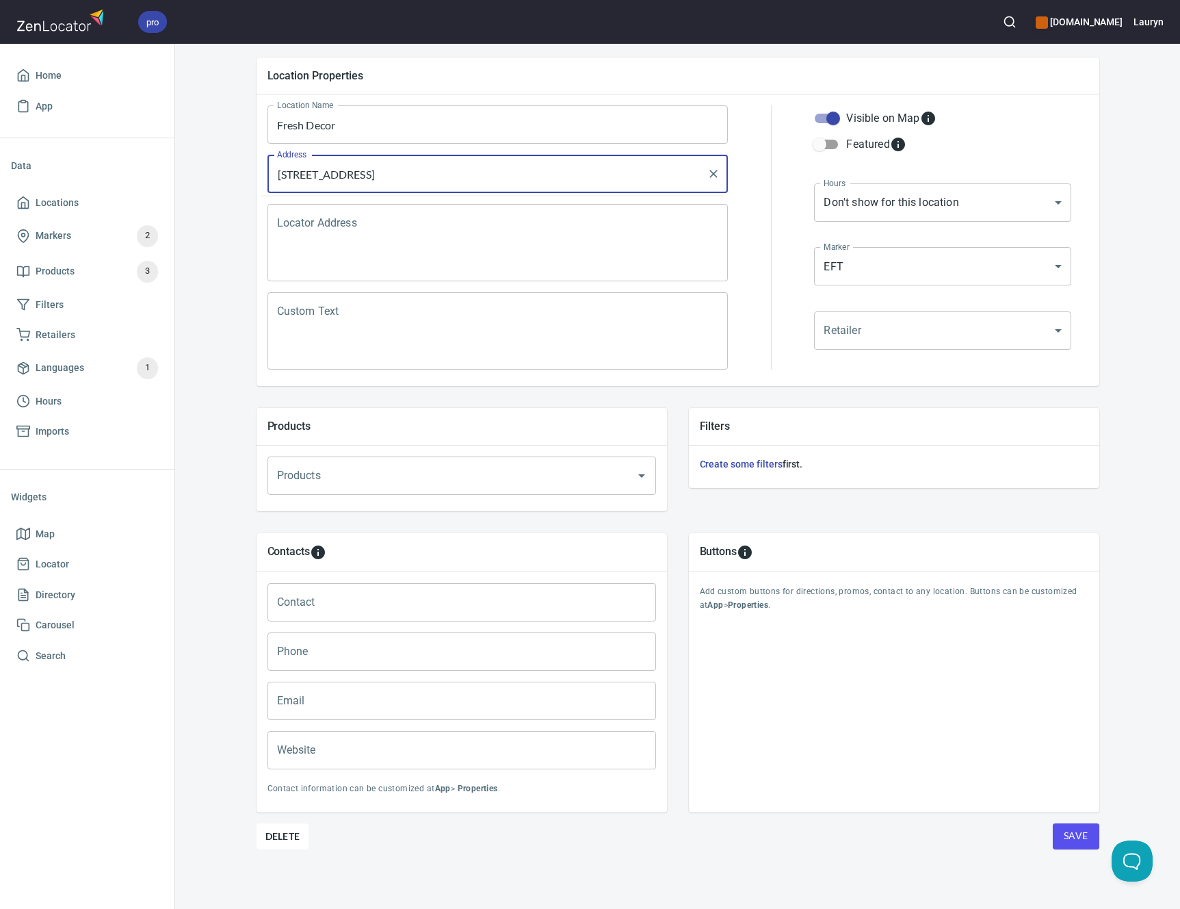
click at [438, 178] on input "[STREET_ADDRESS]" at bounding box center [488, 174] width 428 height 26
drag, startPoint x: 510, startPoint y: 174, endPoint x: 471, endPoint y: 174, distance: 39.0
click at [471, 174] on input "[STREET_ADDRESS][US_STATE]" at bounding box center [488, 174] width 428 height 26
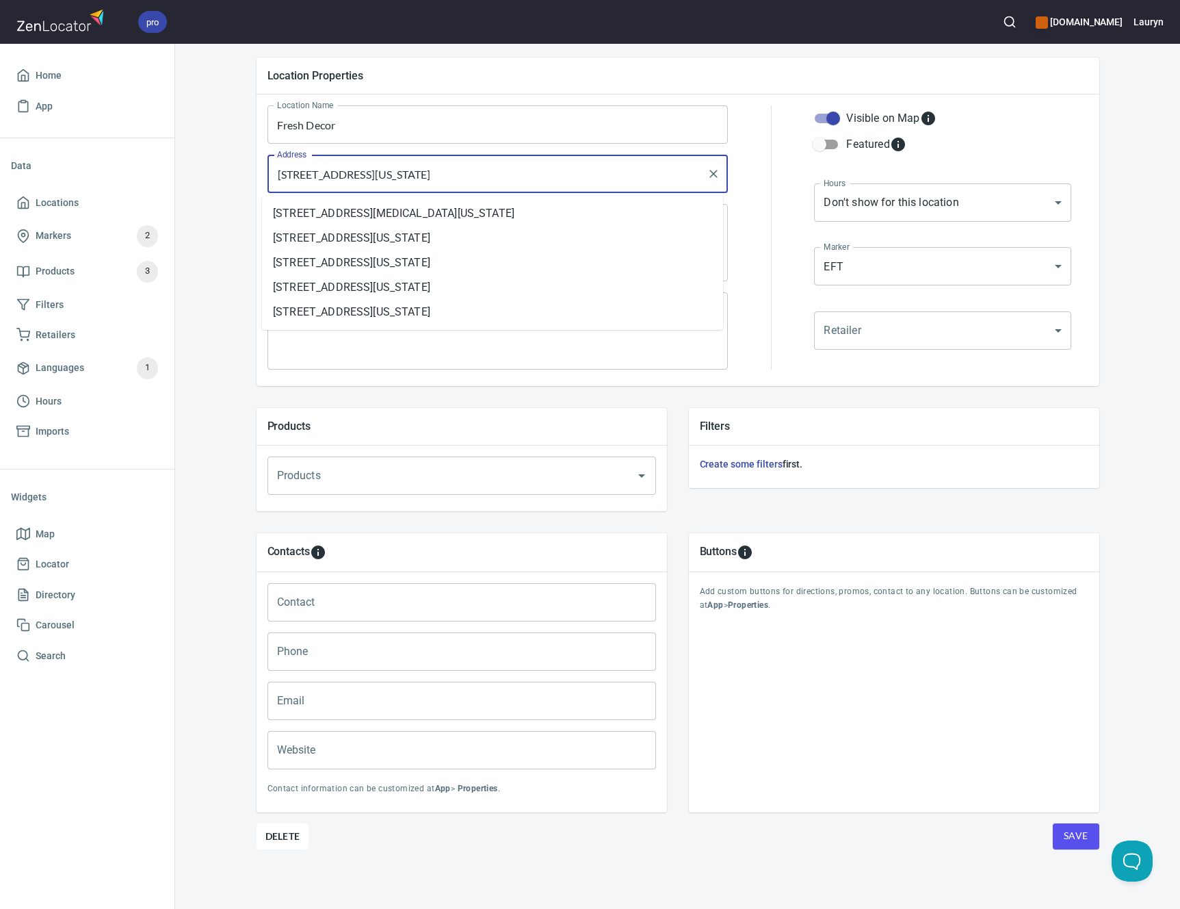
type input "[STREET_ADDRESS][US_STATE]"
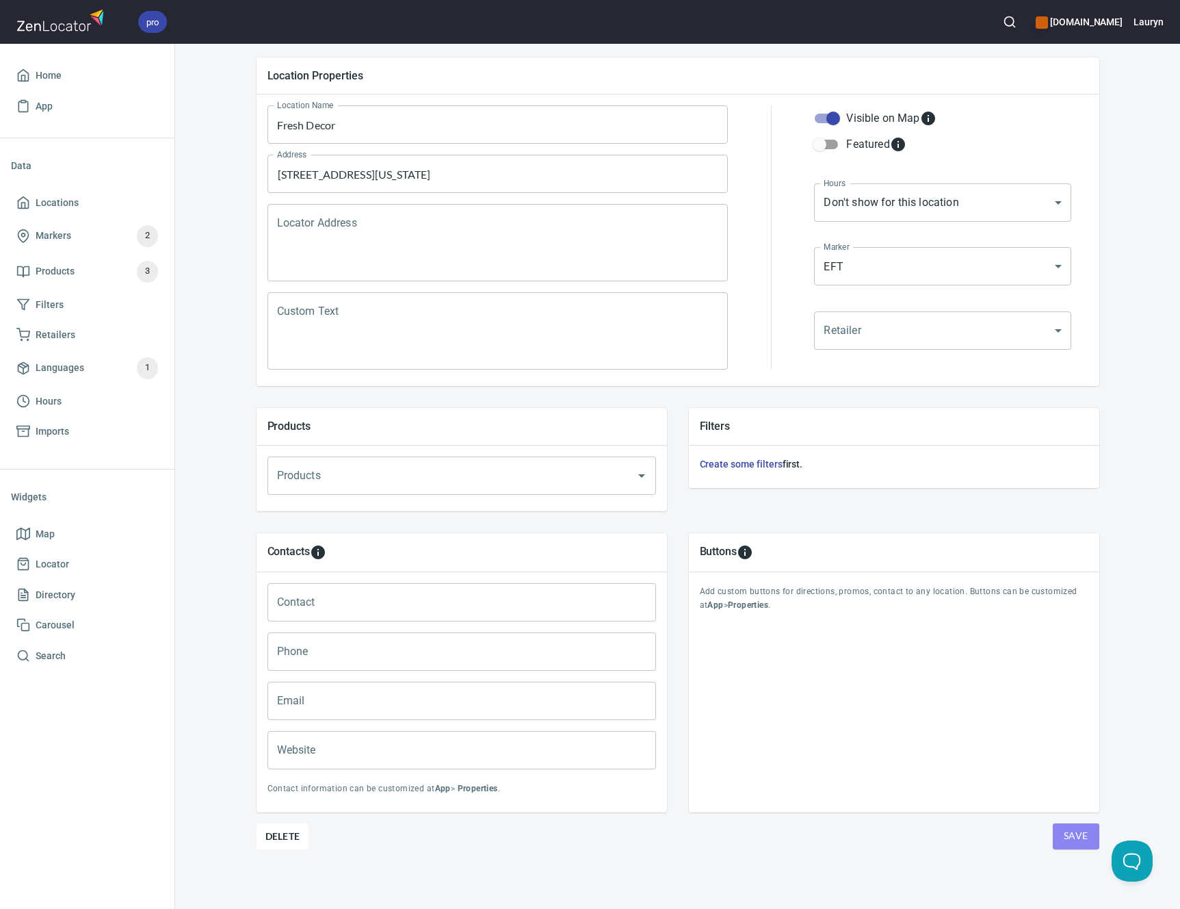
click at [1064, 833] on span "Save" at bounding box center [1076, 835] width 25 height 17
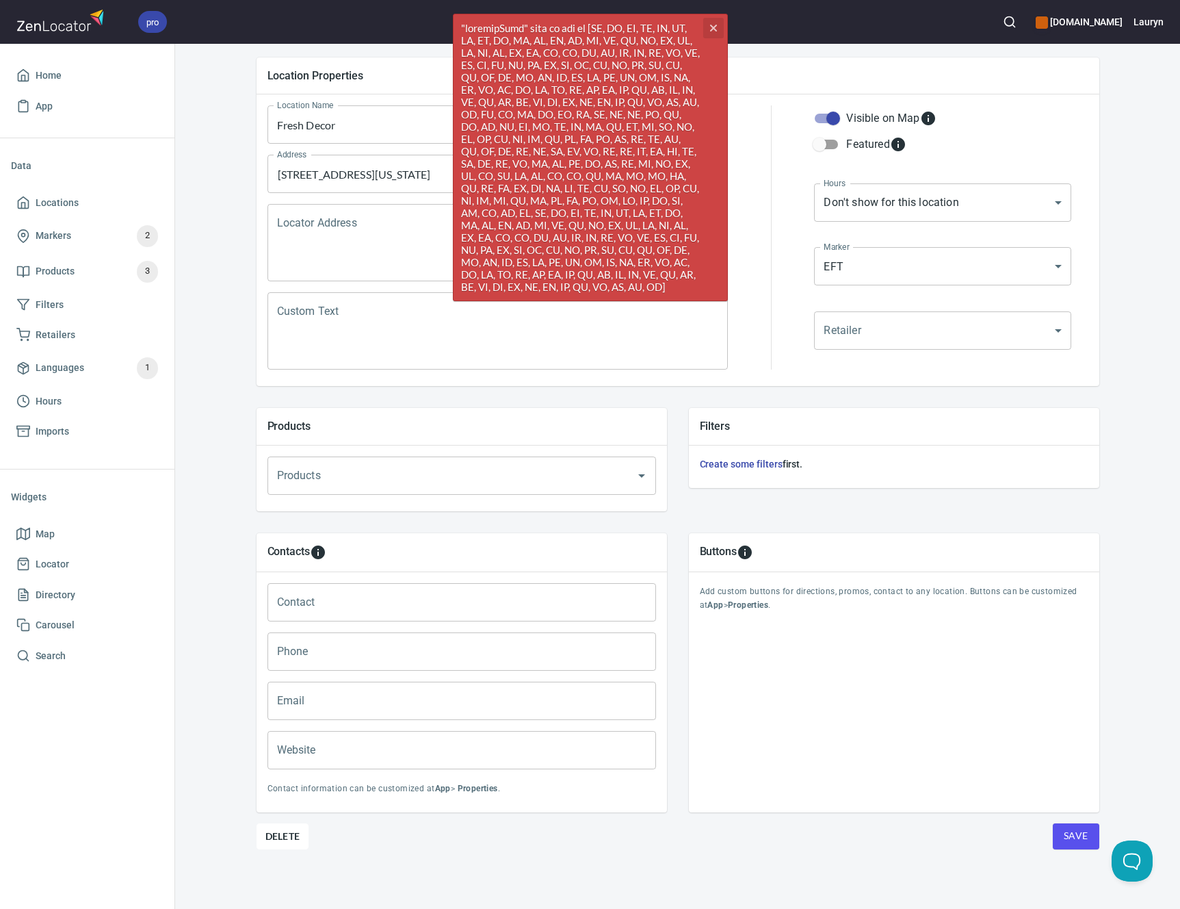
click at [717, 25] on icon "cross" at bounding box center [713, 28] width 11 height 11
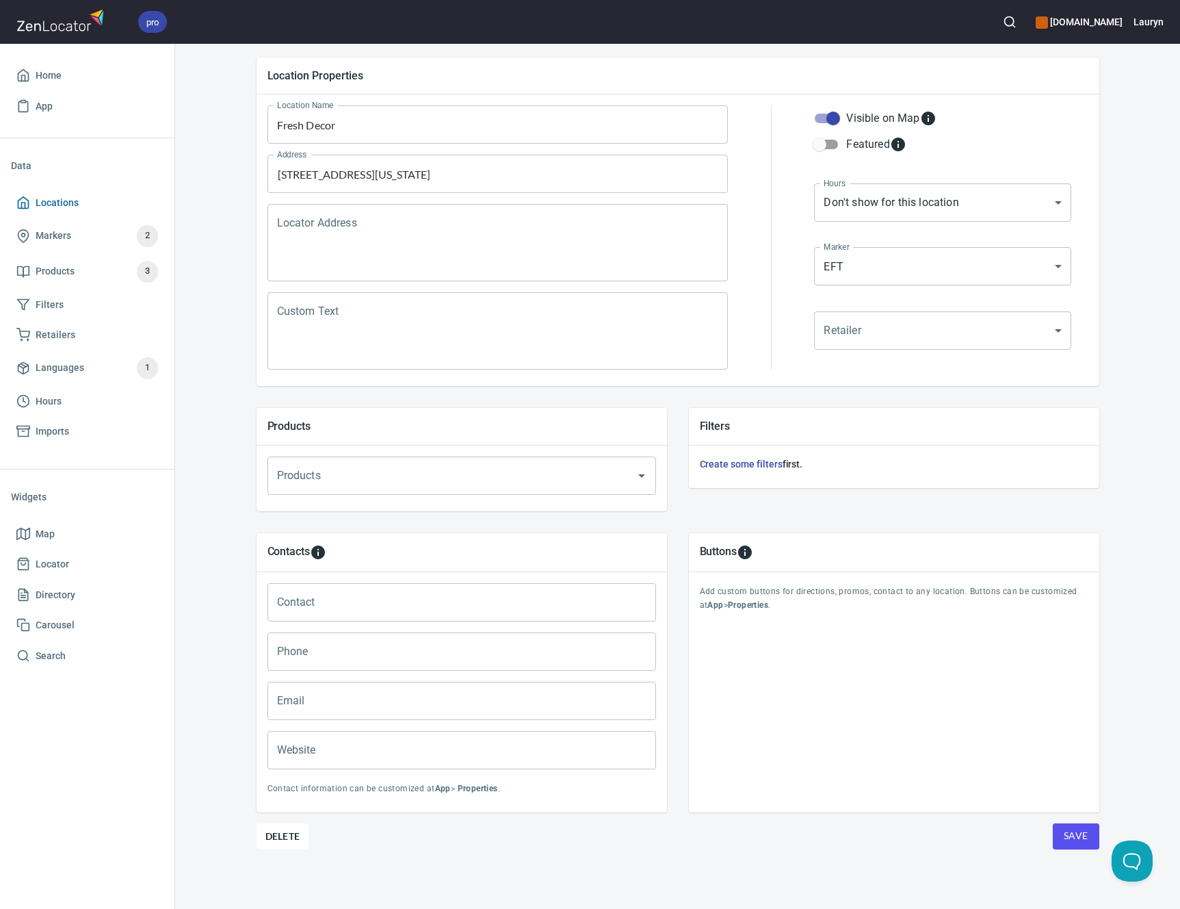
click at [126, 200] on span "Locations" at bounding box center [87, 202] width 142 height 17
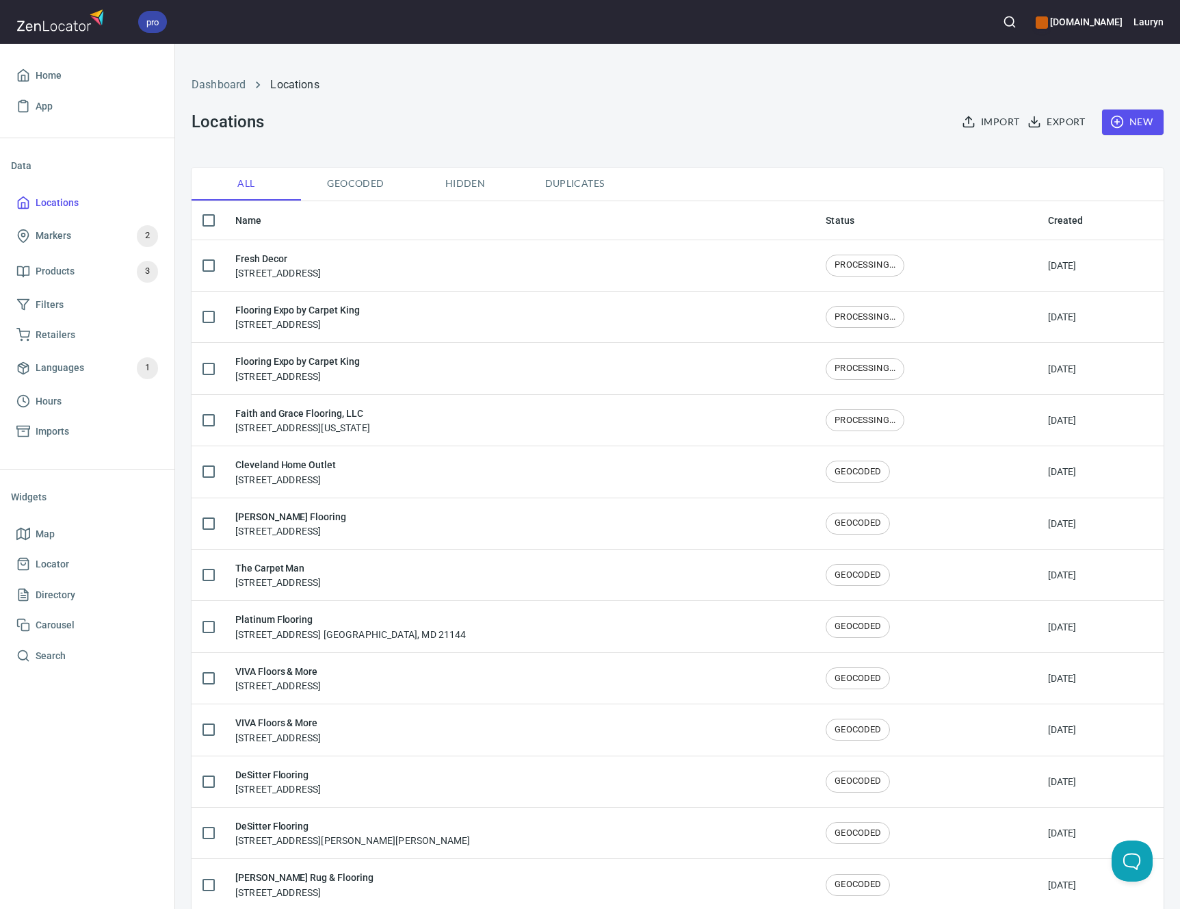
click at [796, 103] on div "Dashboard Locations Locations Import Export New" at bounding box center [677, 105] width 989 height 107
